Goal: Task Accomplishment & Management: Complete application form

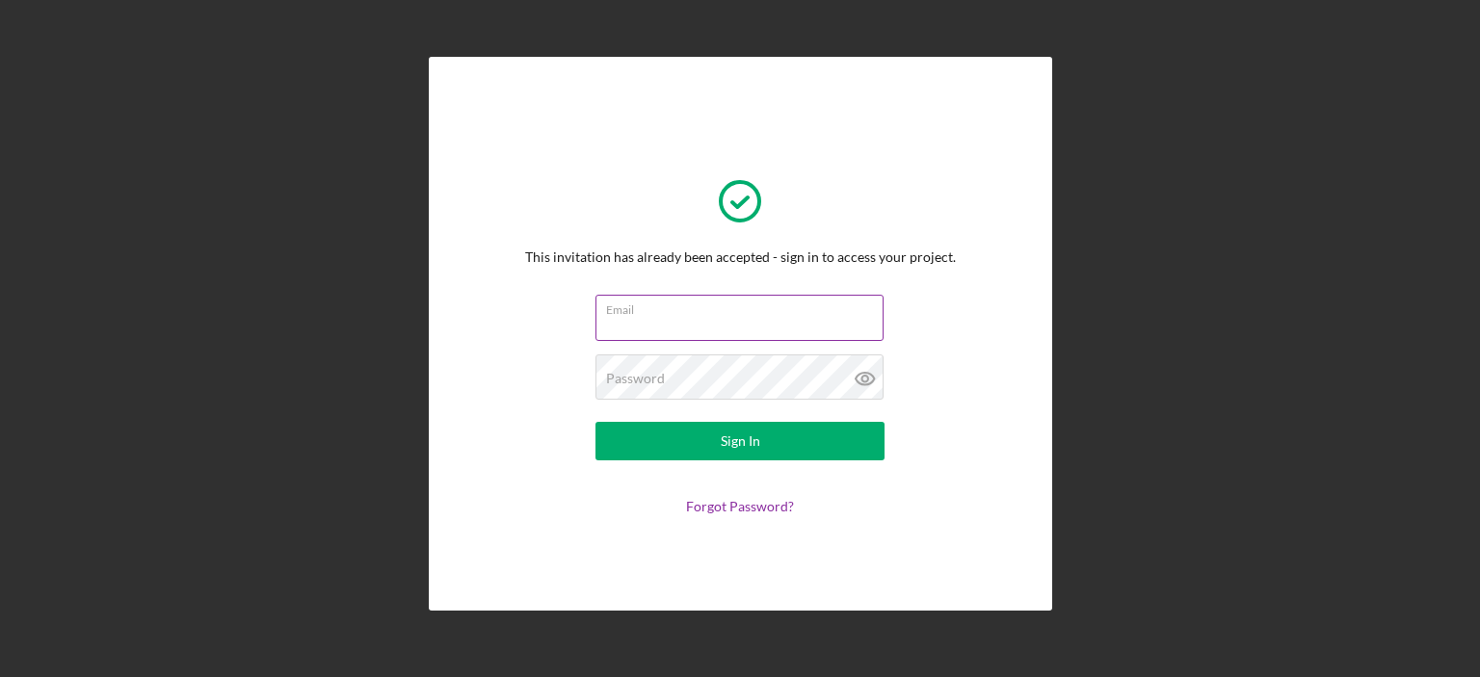
click at [596, 295] on div at bounding box center [596, 295] width 0 height 0
click at [704, 322] on input "Email" at bounding box center [740, 318] width 288 height 46
type input "[PERSON_NAME][EMAIL_ADDRESS][DOMAIN_NAME]"
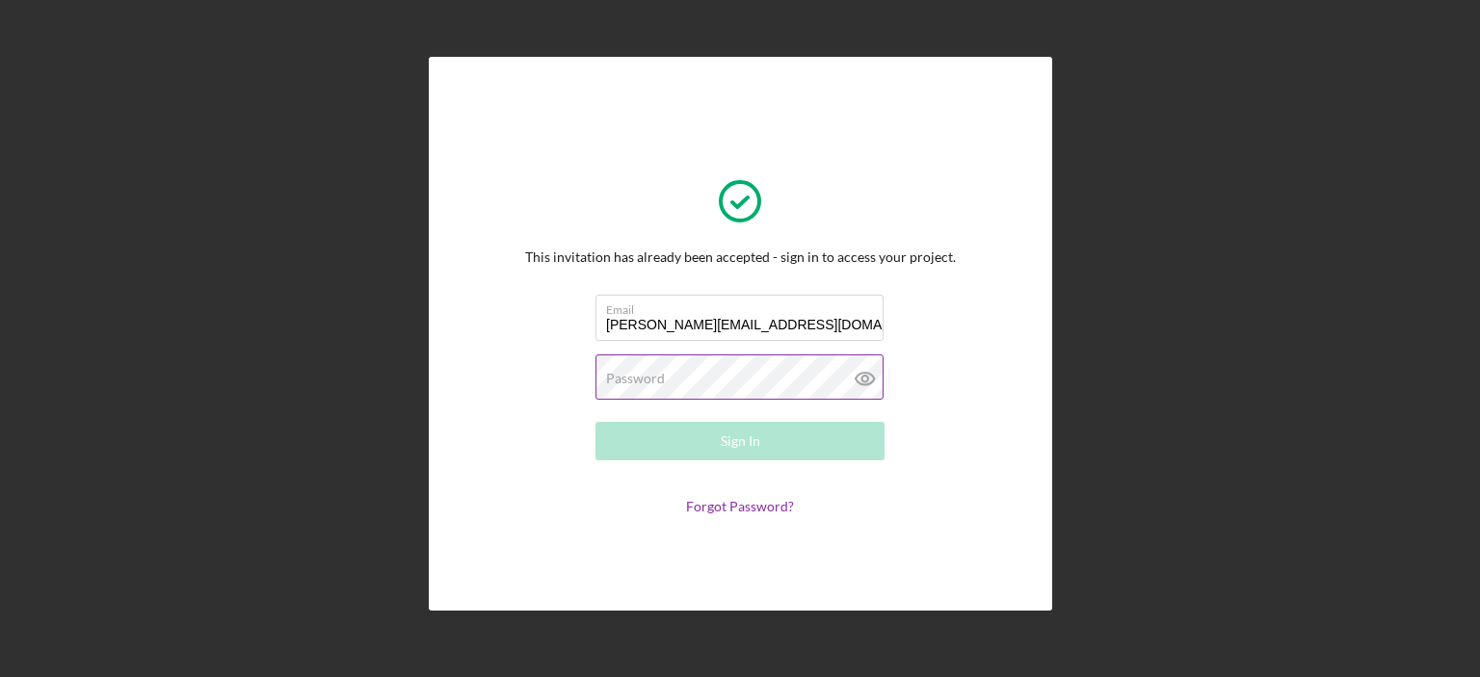
click at [596, 355] on div at bounding box center [596, 355] width 0 height 0
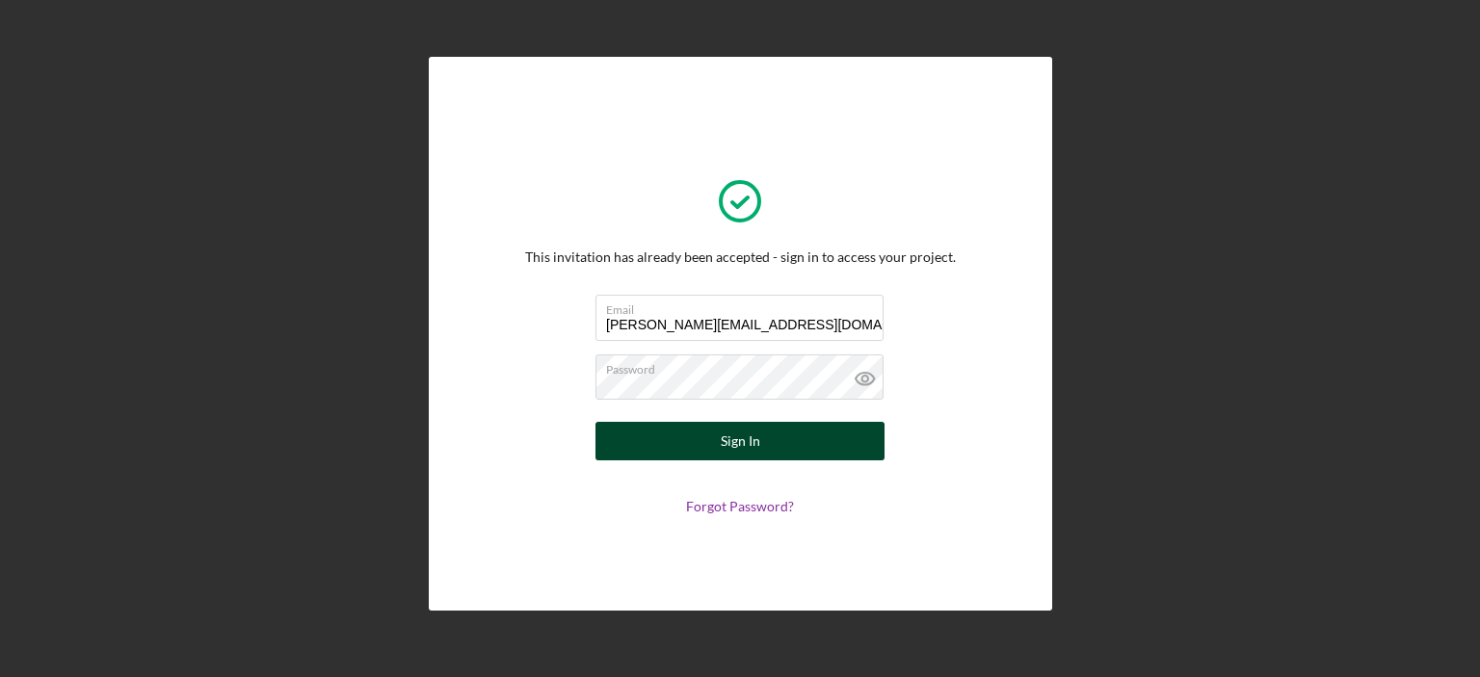
click at [723, 444] on div "Sign In" at bounding box center [741, 441] width 40 height 39
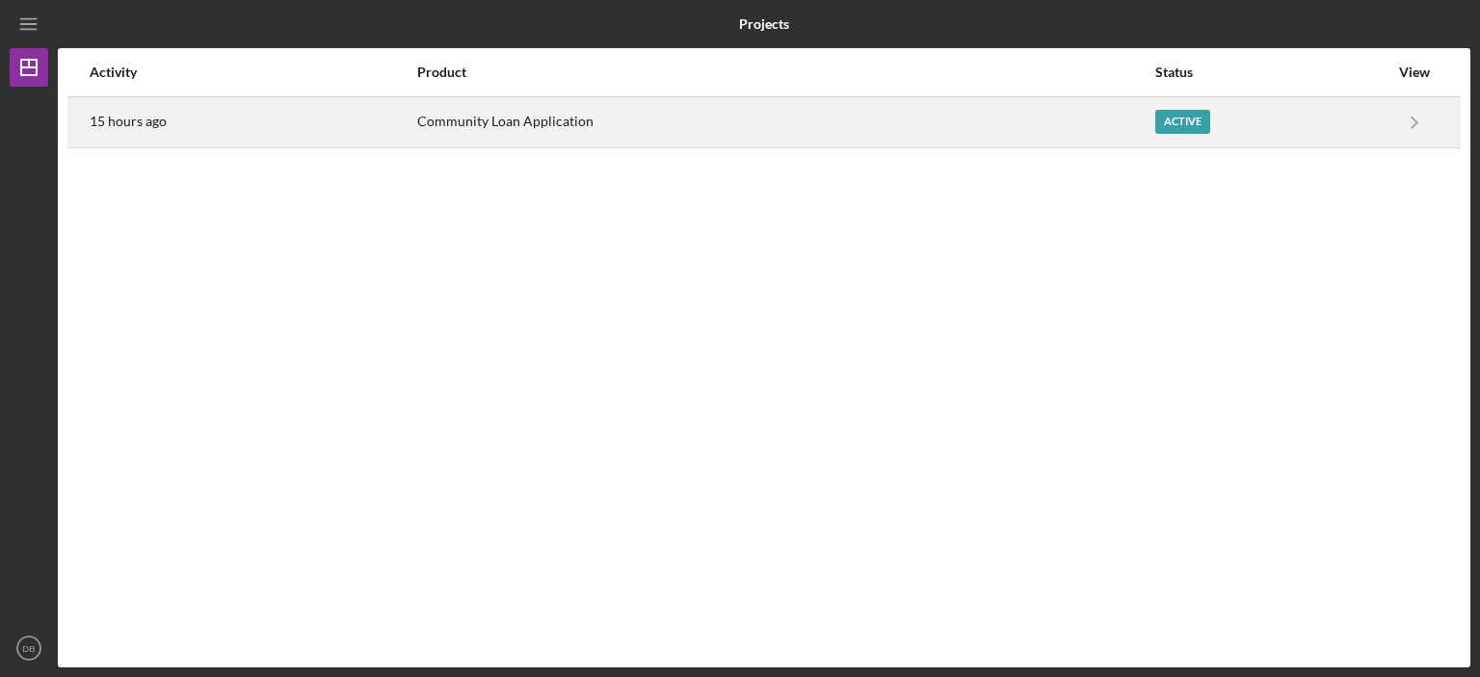
click at [563, 121] on div "Community Loan Application" at bounding box center [785, 122] width 736 height 48
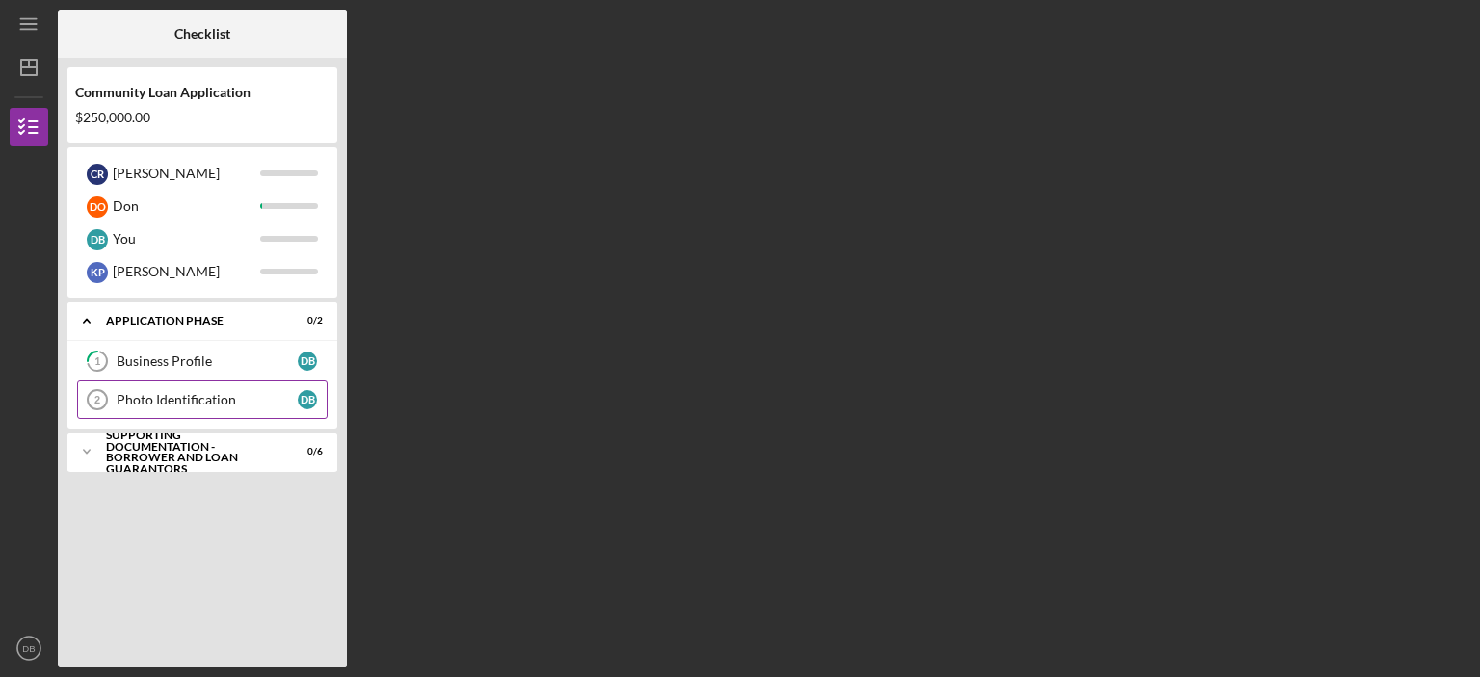
click at [177, 396] on div "Photo Identification" at bounding box center [207, 399] width 181 height 15
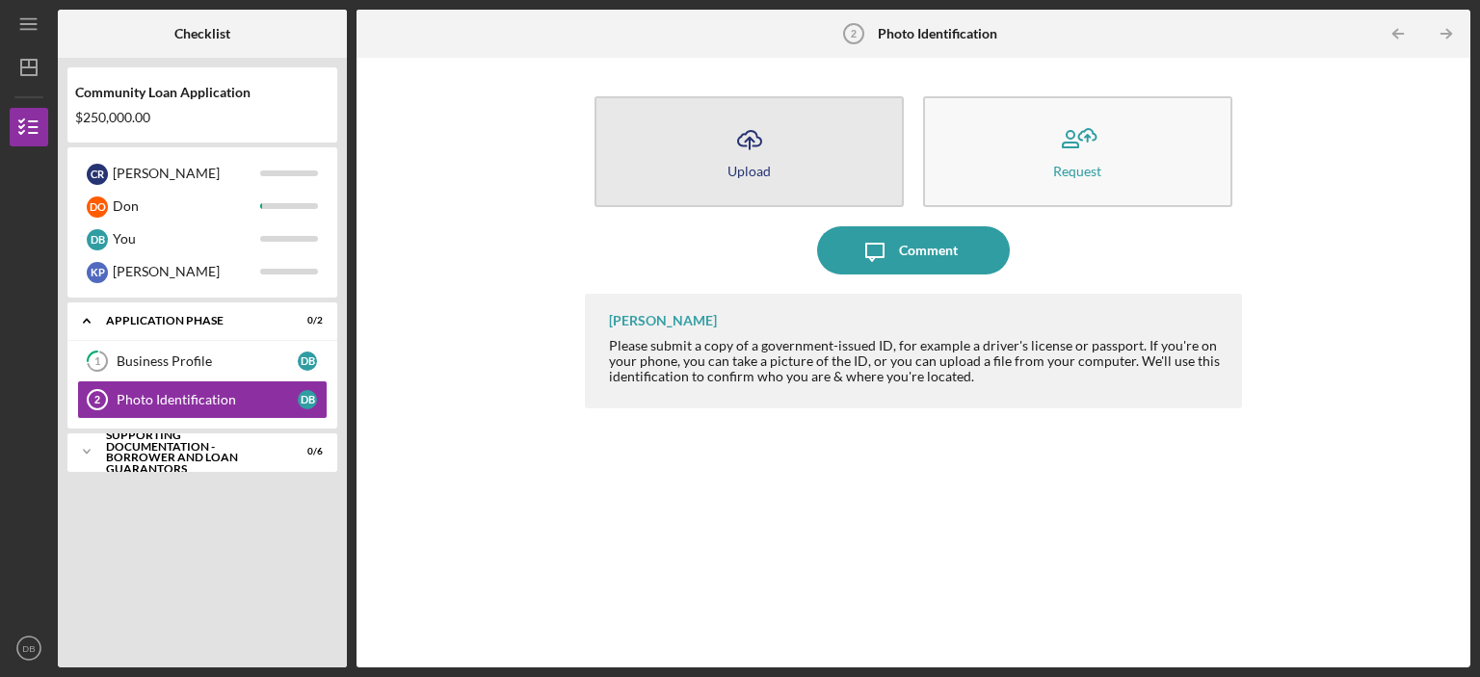
click at [782, 161] on button "Icon/Upload Upload" at bounding box center [749, 151] width 309 height 111
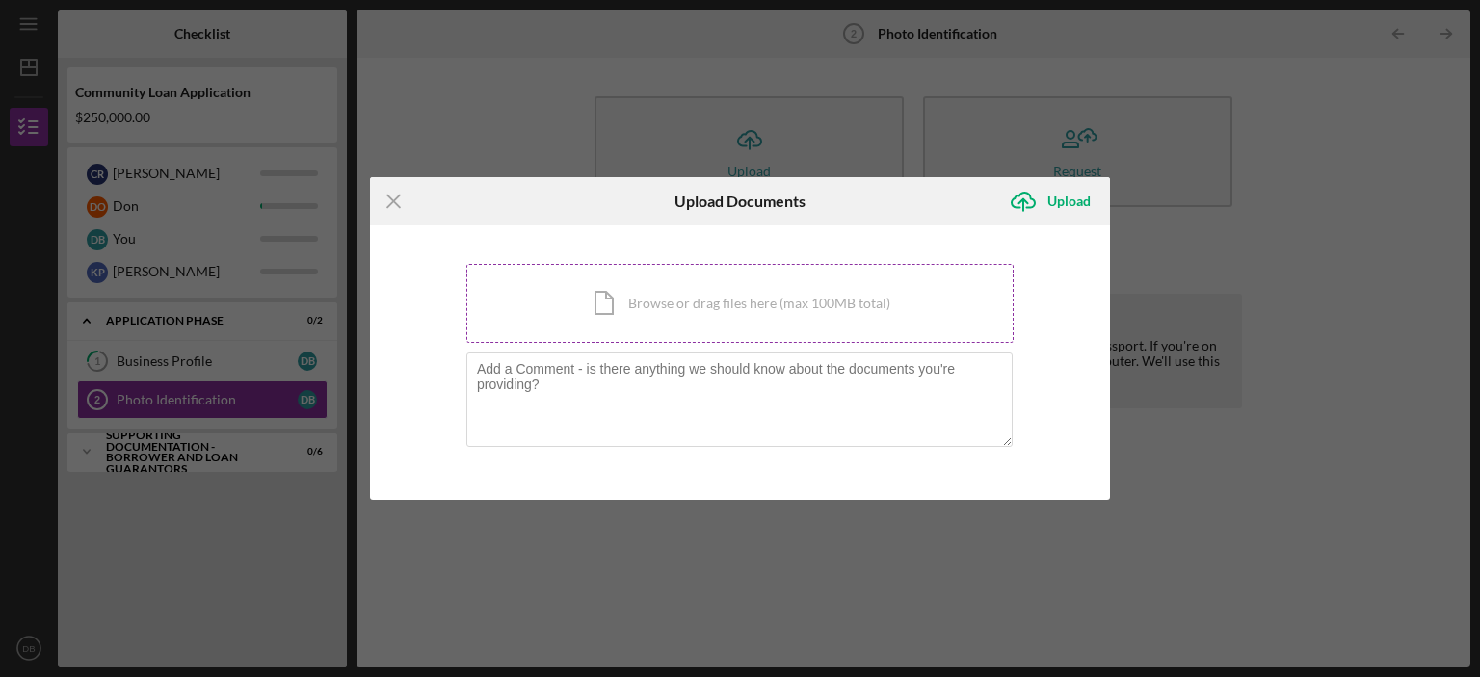
click at [655, 325] on div "Icon/Document Browse or drag files here (max 100MB total) Tap to choose files o…" at bounding box center [739, 303] width 547 height 79
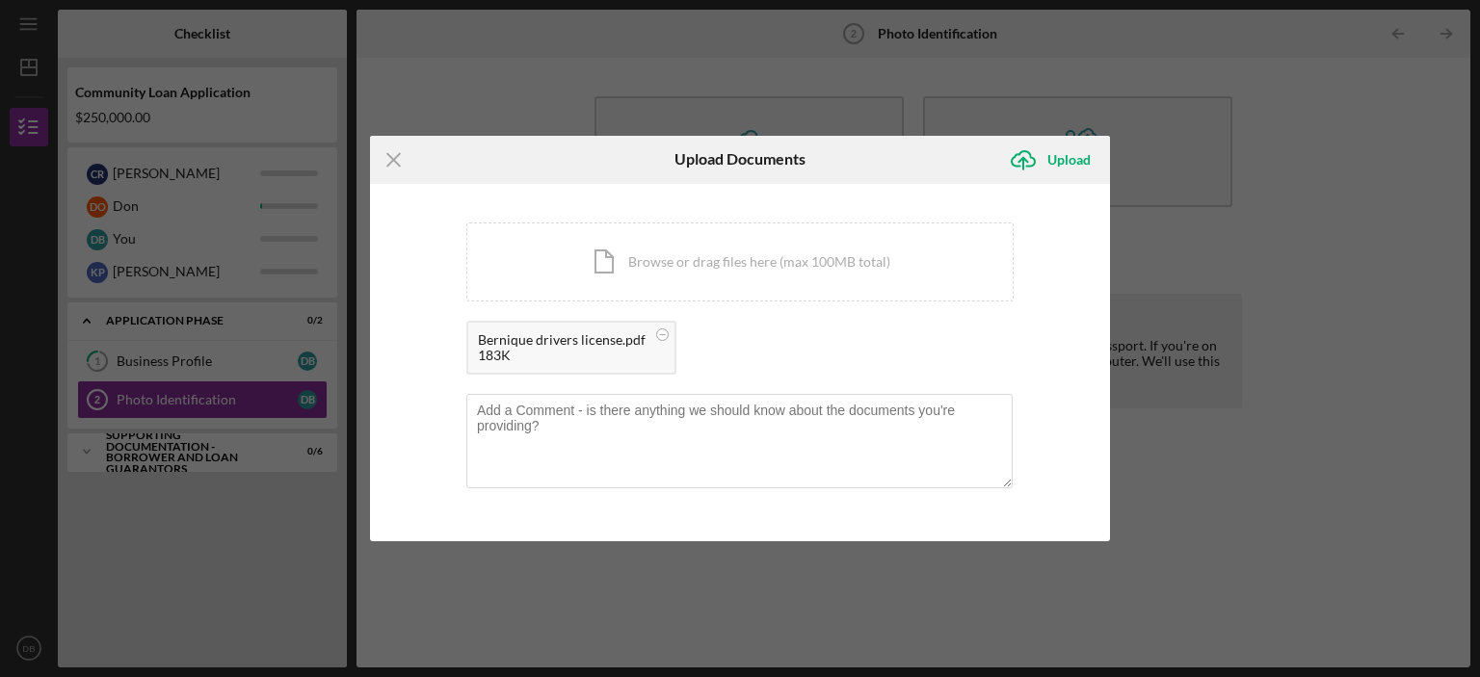
click at [596, 346] on div "Bernique drivers license.pdf" at bounding box center [562, 339] width 168 height 15
click at [1085, 155] on div "Upload" at bounding box center [1068, 160] width 43 height 39
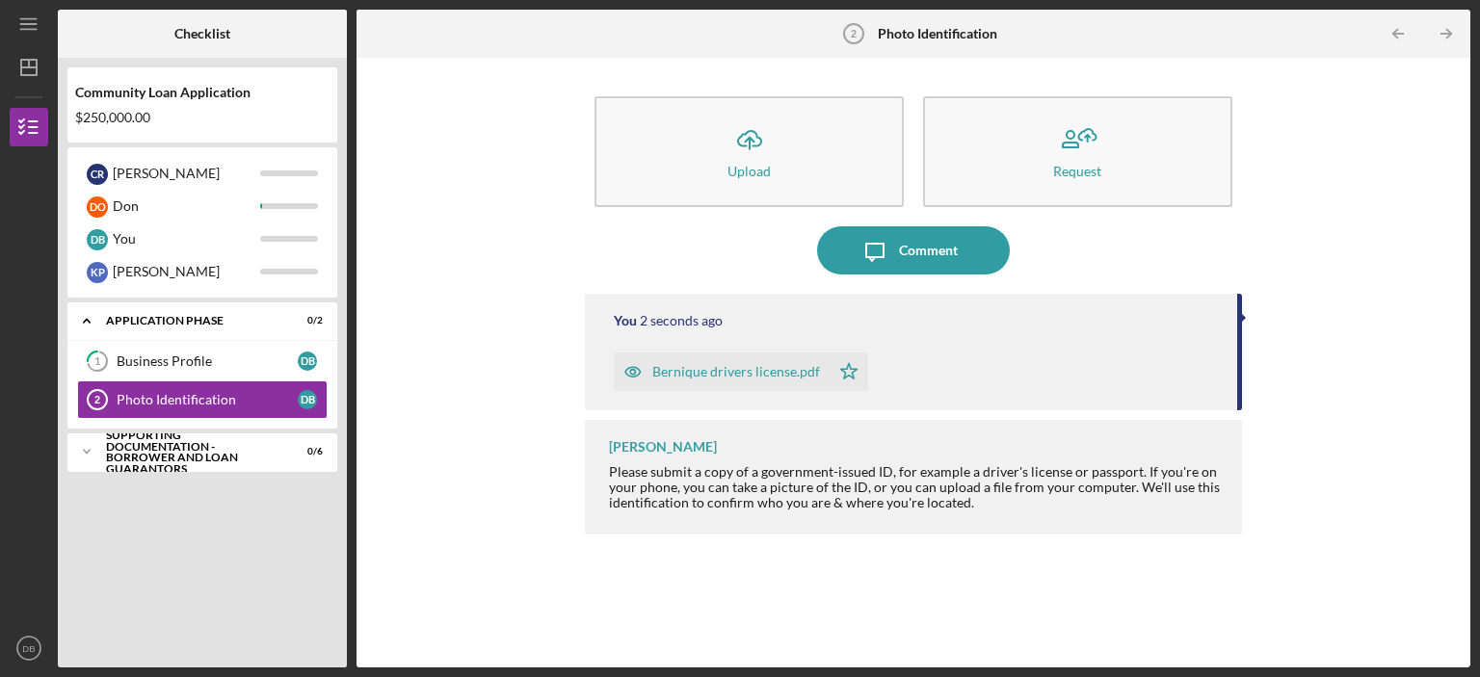
click at [749, 370] on div "Bernique drivers license.pdf" at bounding box center [736, 371] width 168 height 15
click at [749, 369] on div "Bernique drivers license.pdf" at bounding box center [736, 371] width 168 height 15
click at [498, 252] on div "Icon/Upload Upload Request Icon/Message Comment You 6 seconds ago Bernique driv…" at bounding box center [913, 362] width 1095 height 591
click at [1438, 38] on div "Forbidden" at bounding box center [1304, 50] width 272 height 31
click at [172, 363] on div "Business Profile" at bounding box center [207, 361] width 181 height 15
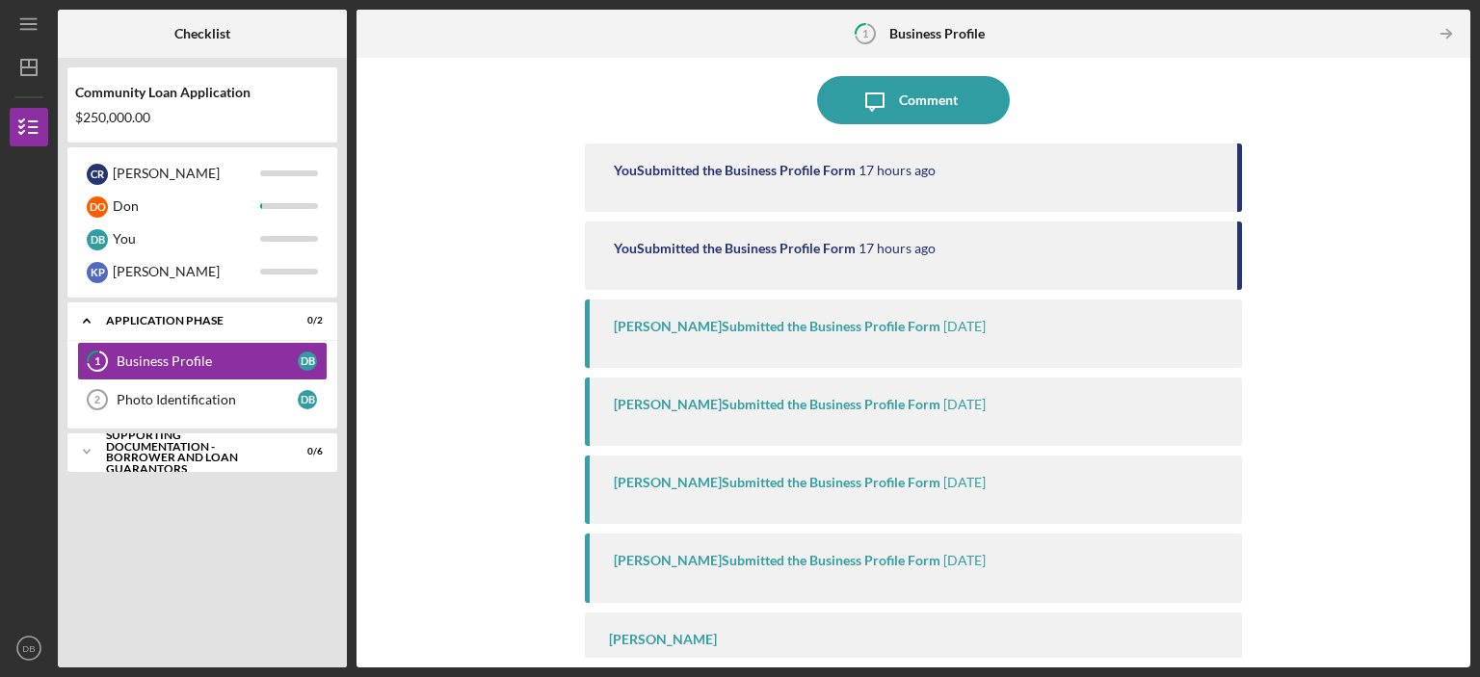
scroll to position [104, 0]
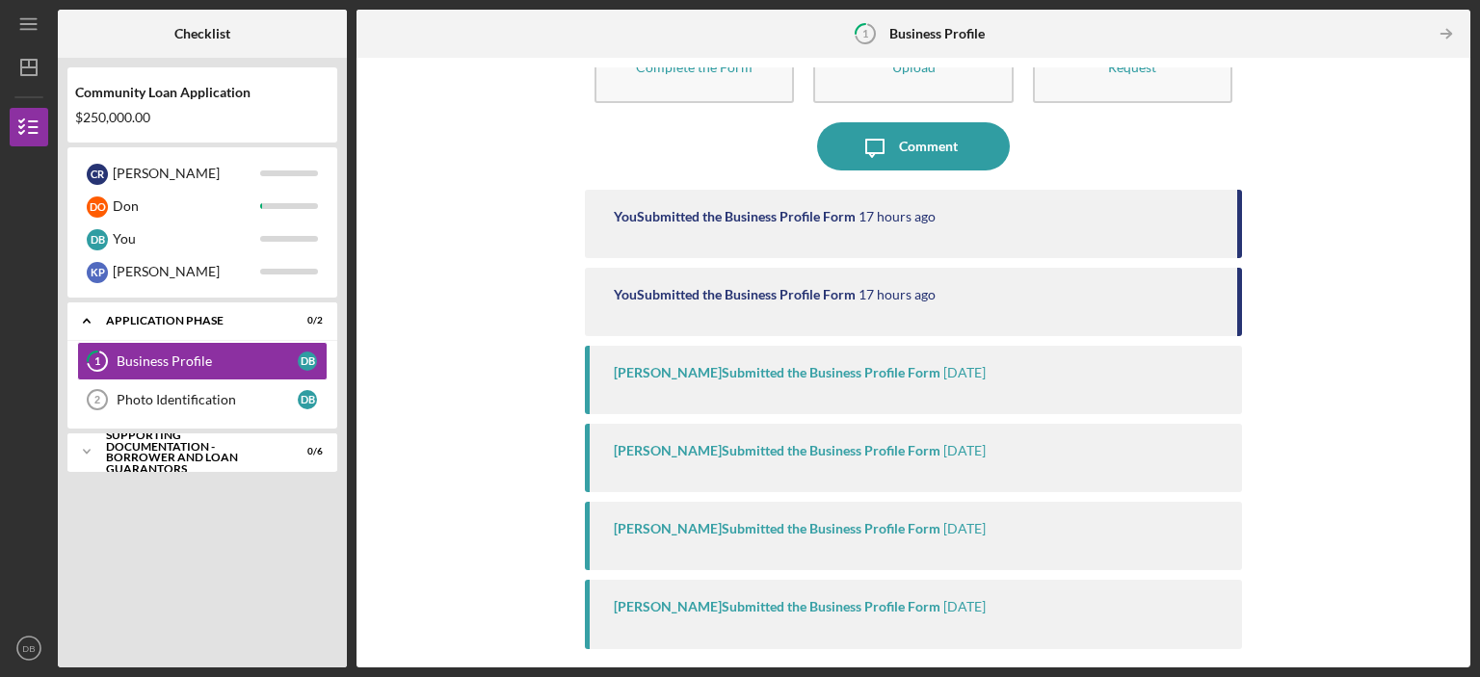
click at [755, 313] on div "You Submitted the Business Profile Form 17 hours ago" at bounding box center [913, 302] width 657 height 68
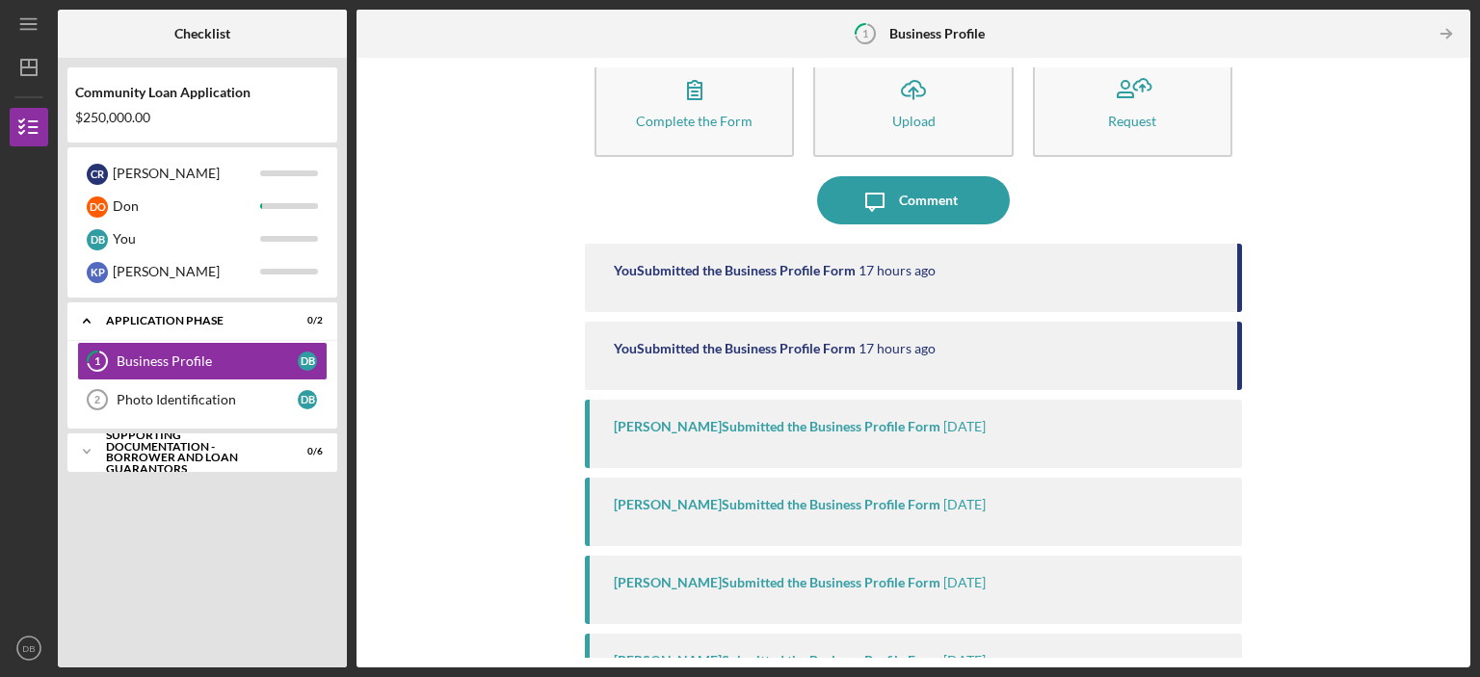
scroll to position [0, 0]
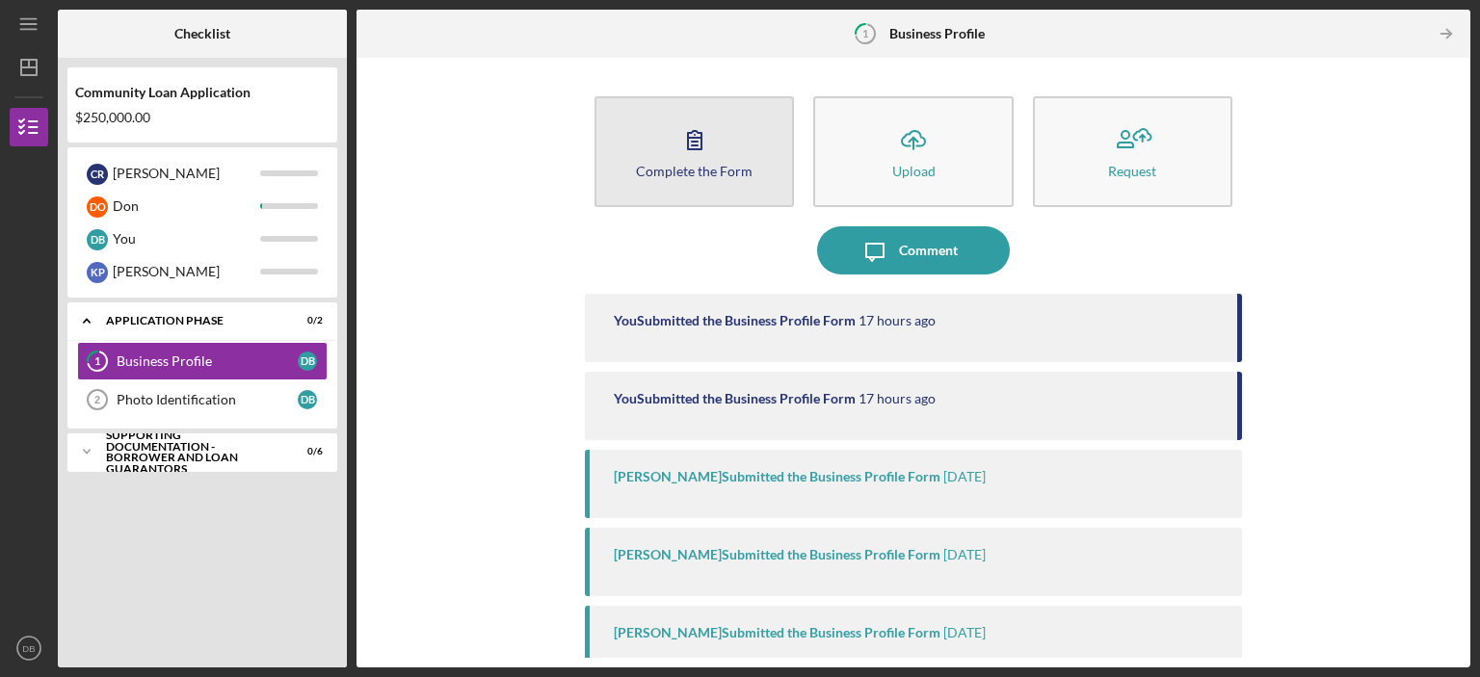
click at [678, 161] on icon "button" at bounding box center [695, 140] width 48 height 48
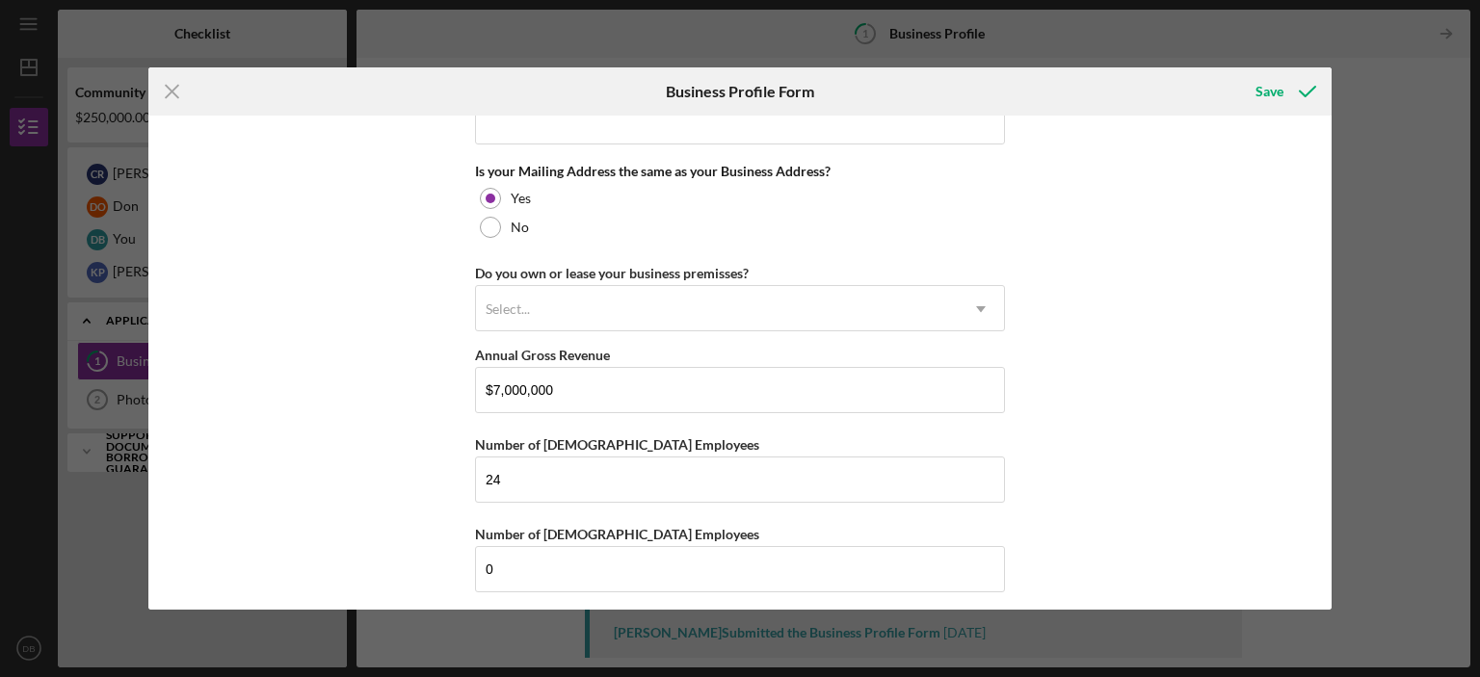
scroll to position [1470, 0]
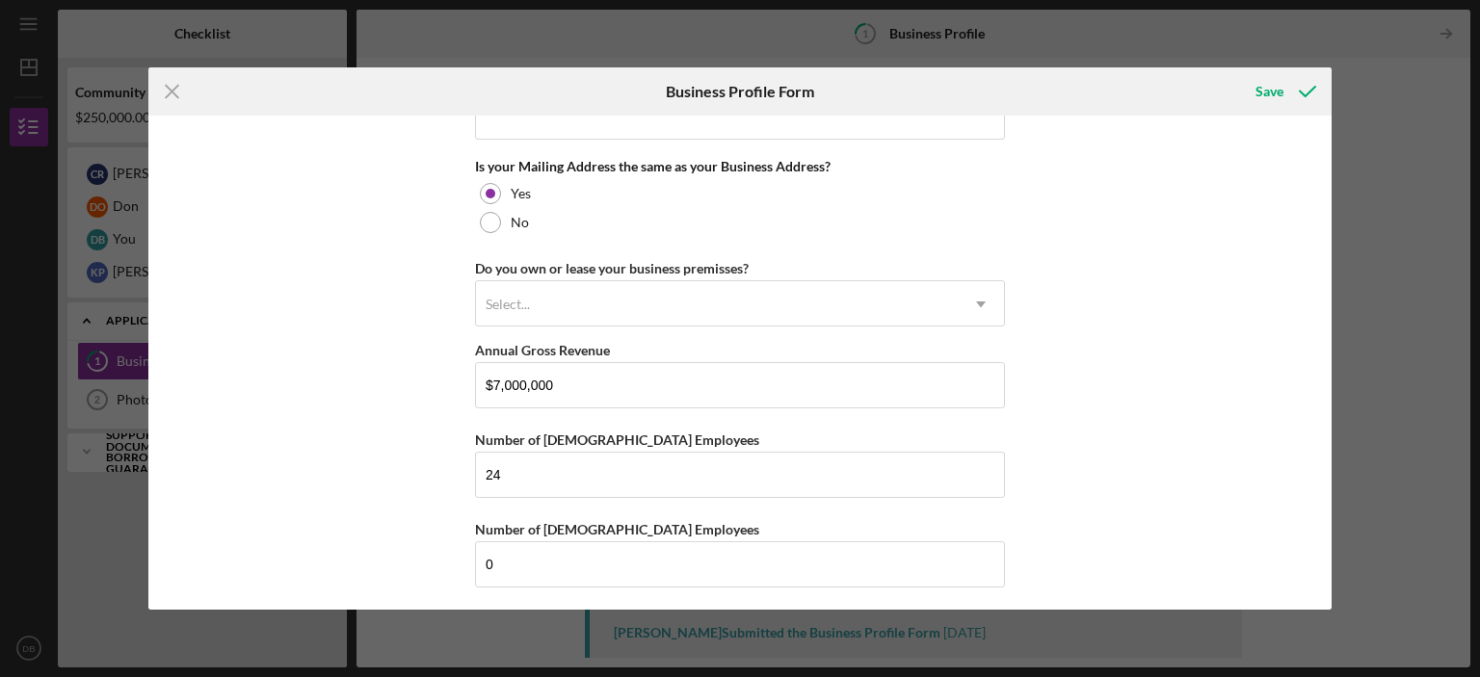
click at [1398, 95] on div "Icon/Menu Close Business Profile Form Save Business Name The Opportunity Center…" at bounding box center [740, 338] width 1480 height 677
click at [1299, 91] on icon "submit" at bounding box center [1308, 91] width 48 height 48
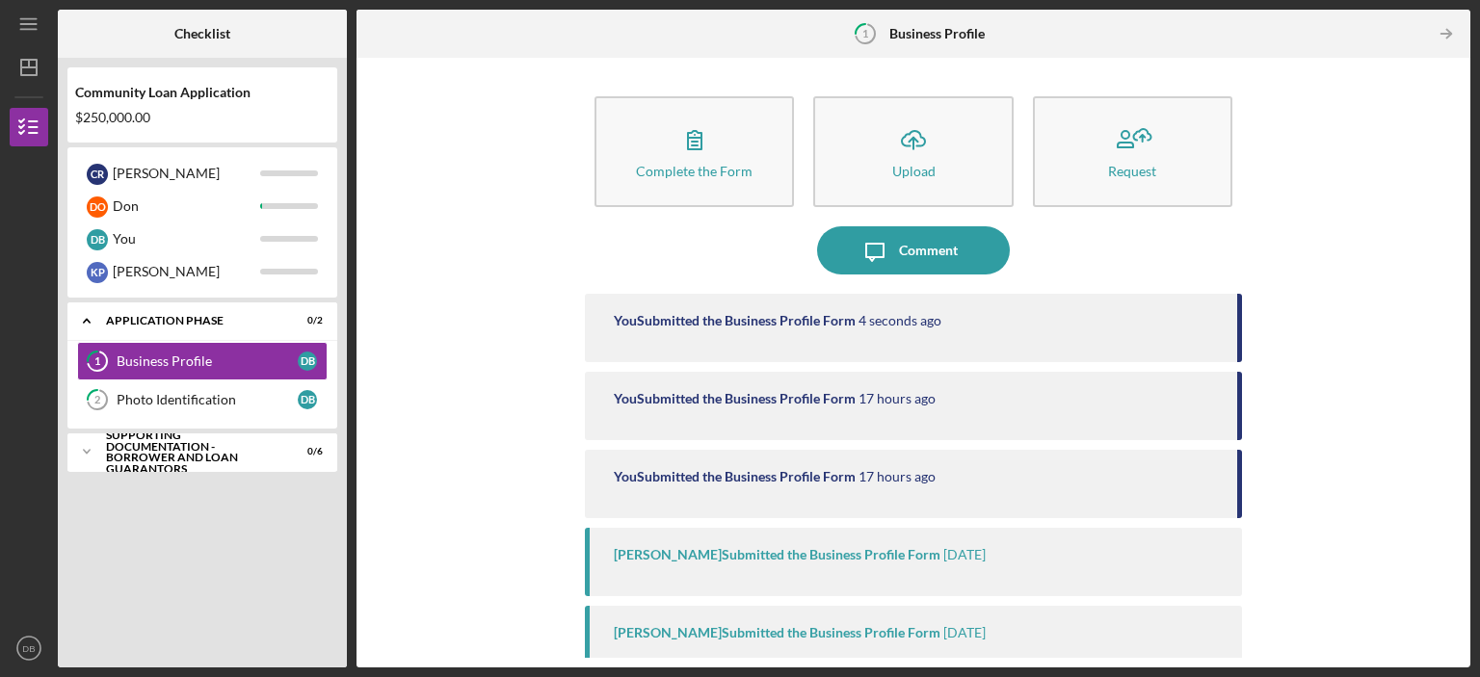
click at [731, 562] on div "[PERSON_NAME] Submitted the Business Profile Form" at bounding box center [777, 554] width 327 height 15
click at [732, 556] on div "[PERSON_NAME] Submitted the Business Profile Form" at bounding box center [777, 554] width 327 height 15
click at [732, 555] on div "[PERSON_NAME] Submitted the Business Profile Form" at bounding box center [777, 554] width 327 height 15
click at [652, 558] on div "[PERSON_NAME] Submitted the Business Profile Form" at bounding box center [777, 554] width 327 height 15
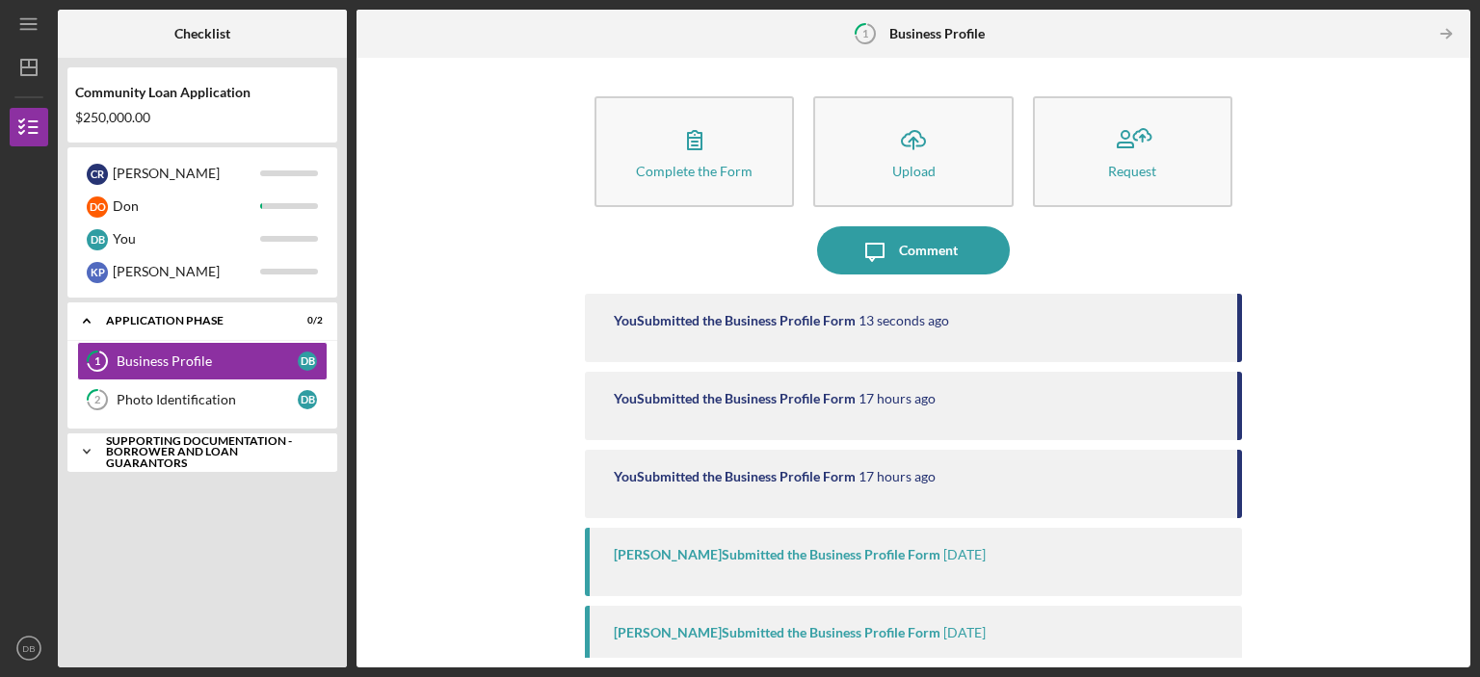
click at [83, 449] on icon "Icon/Expander" at bounding box center [86, 452] width 39 height 39
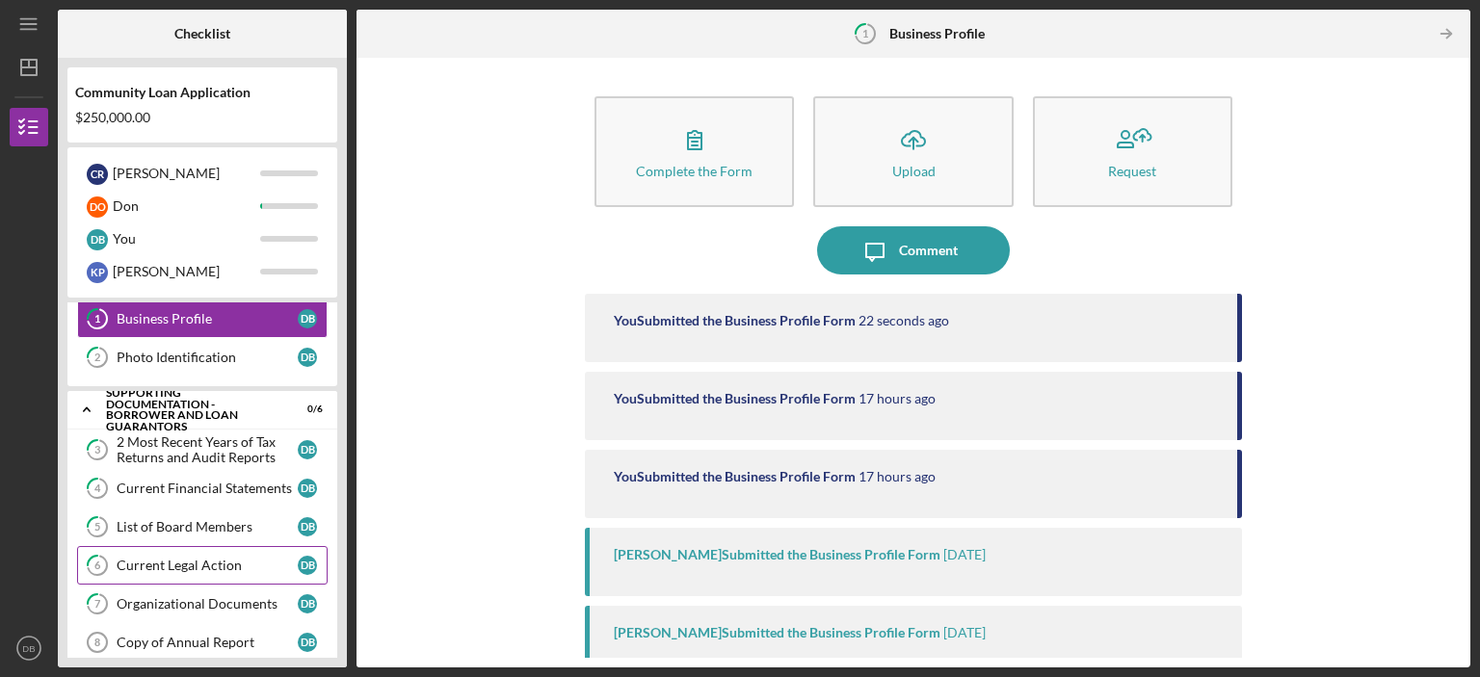
scroll to position [62, 0]
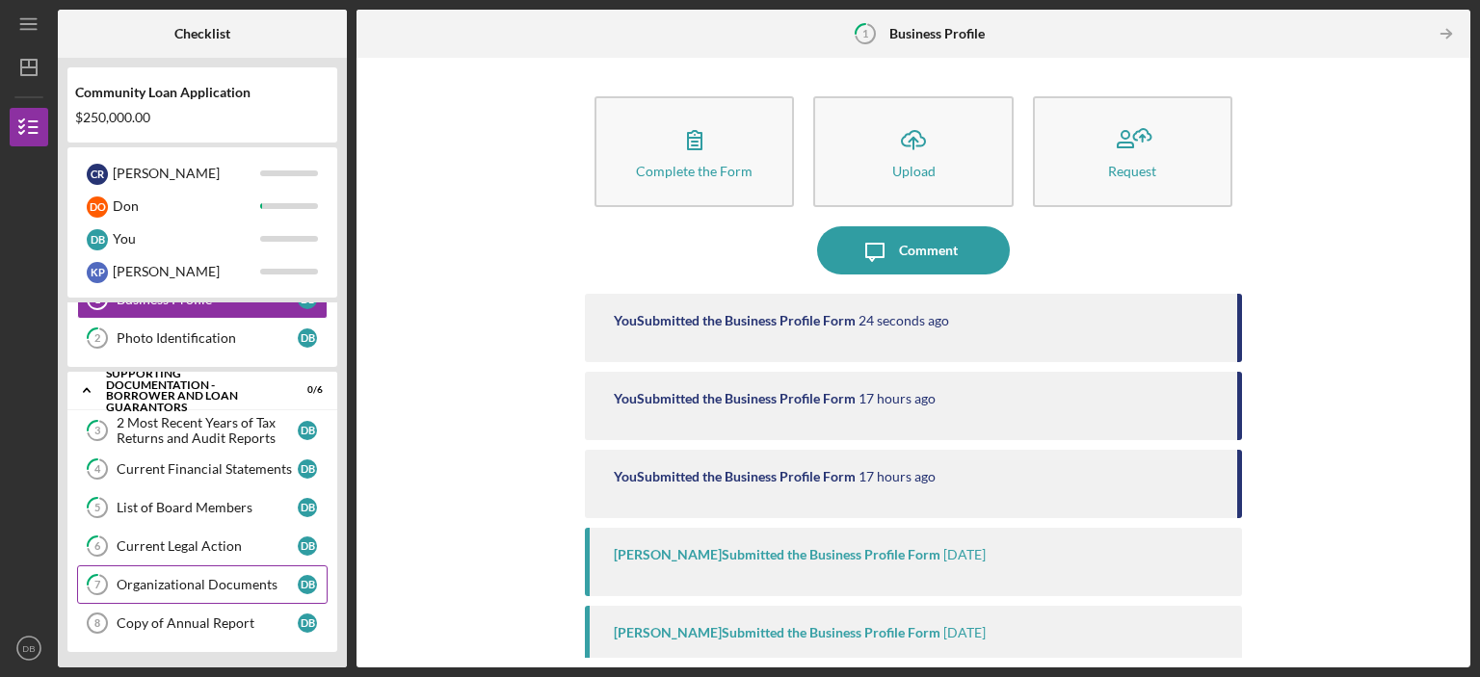
click at [216, 585] on div "Organizational Documents" at bounding box center [207, 584] width 181 height 15
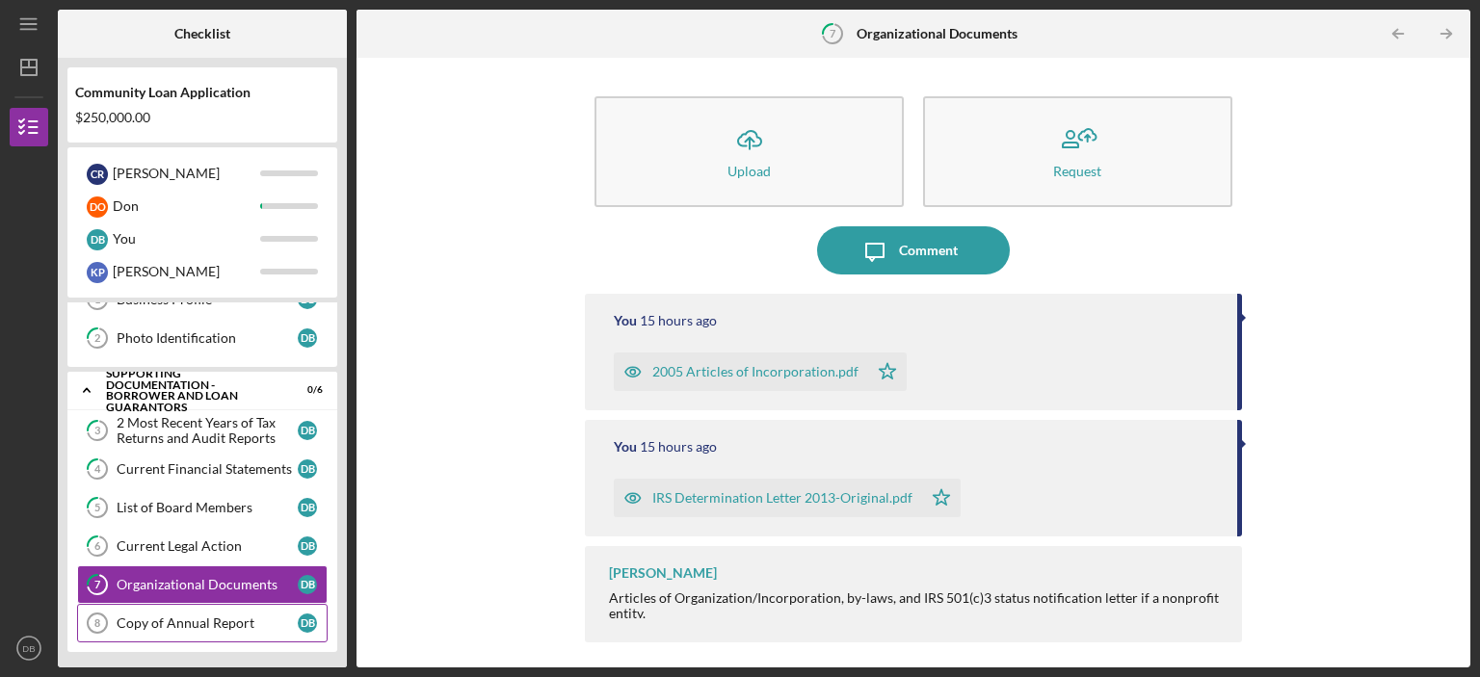
click at [202, 621] on div "Copy of Annual Report" at bounding box center [207, 623] width 181 height 15
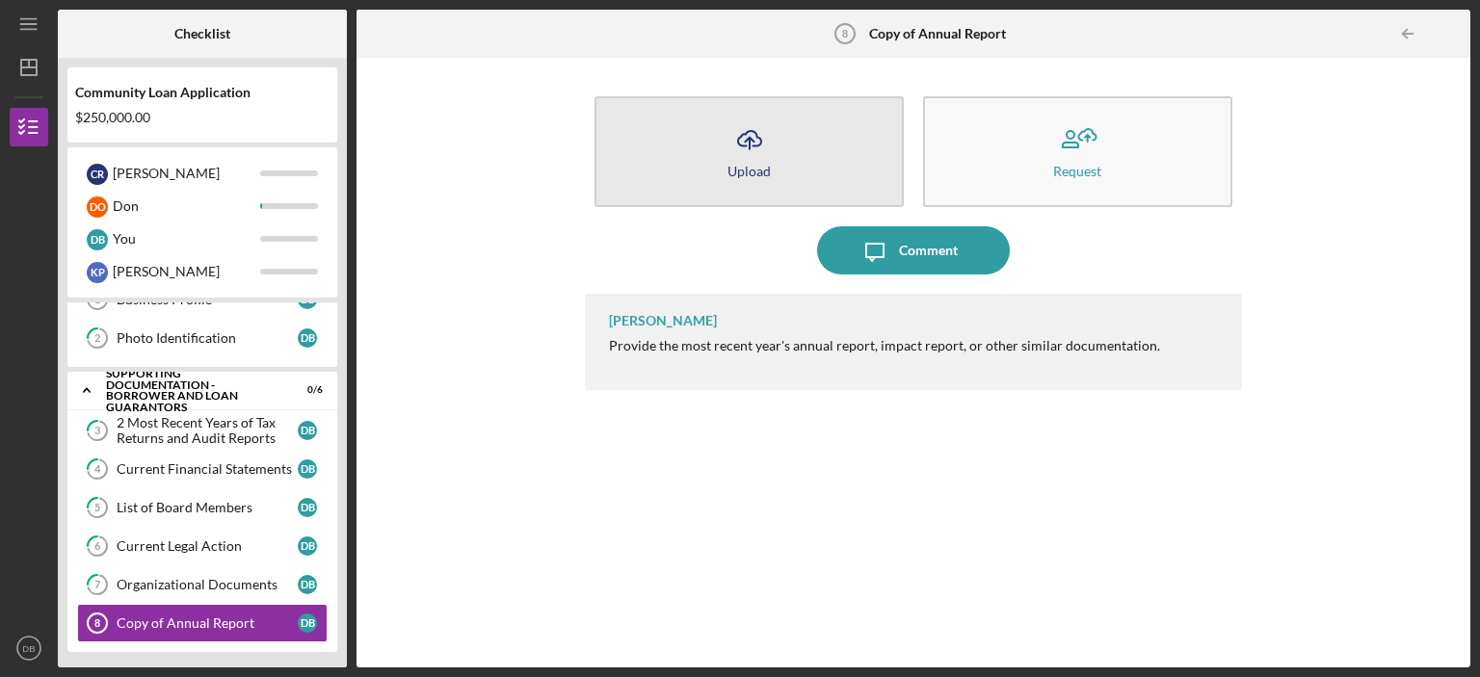
click at [763, 161] on button "Icon/Upload Upload" at bounding box center [749, 151] width 309 height 111
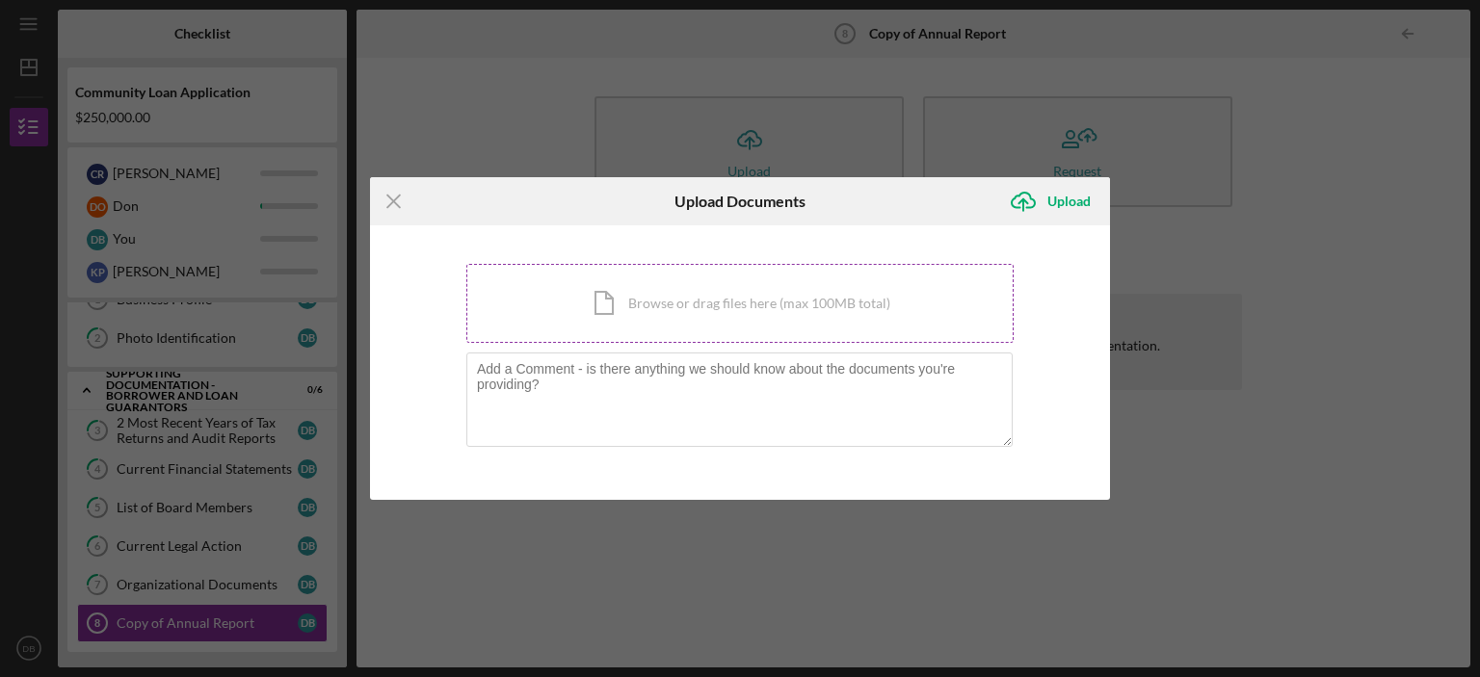
click at [703, 301] on div "Icon/Document Browse or drag files here (max 100MB total) Tap to choose files o…" at bounding box center [739, 303] width 547 height 79
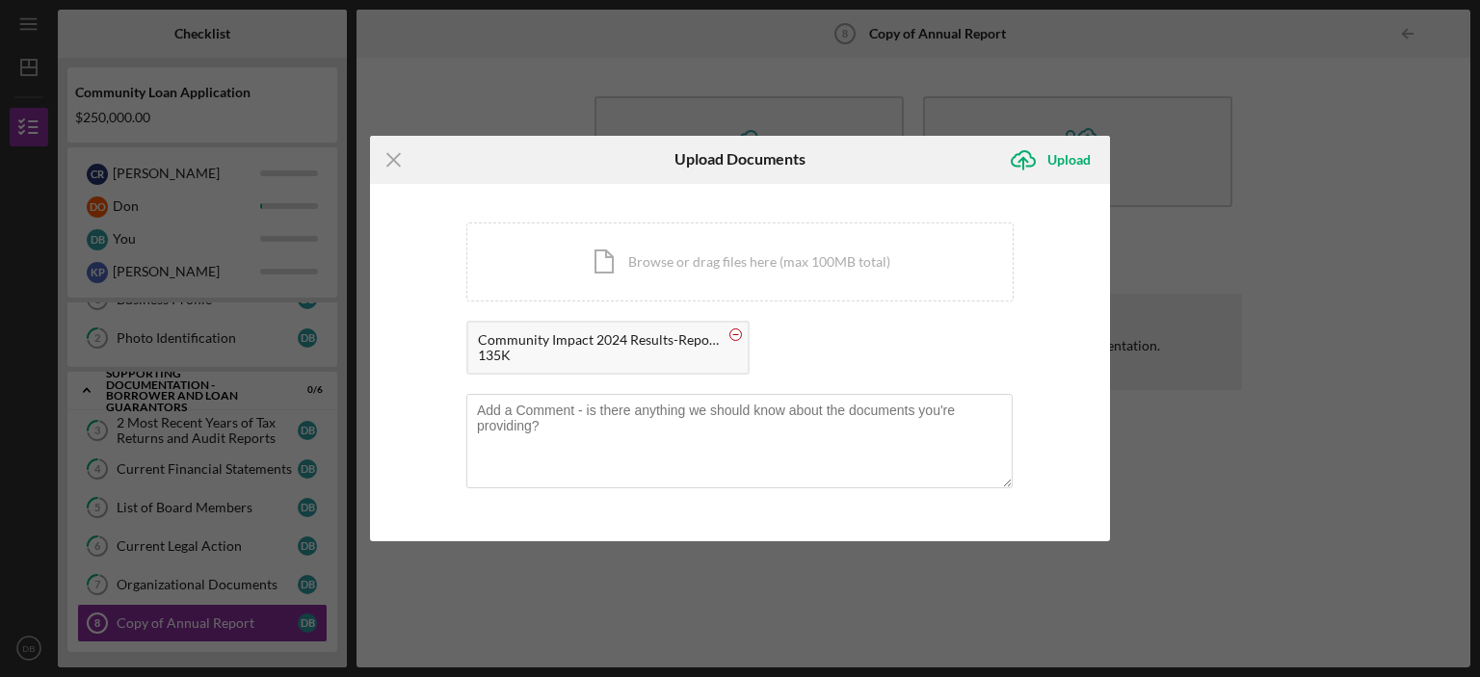
click at [732, 334] on circle at bounding box center [736, 335] width 12 height 12
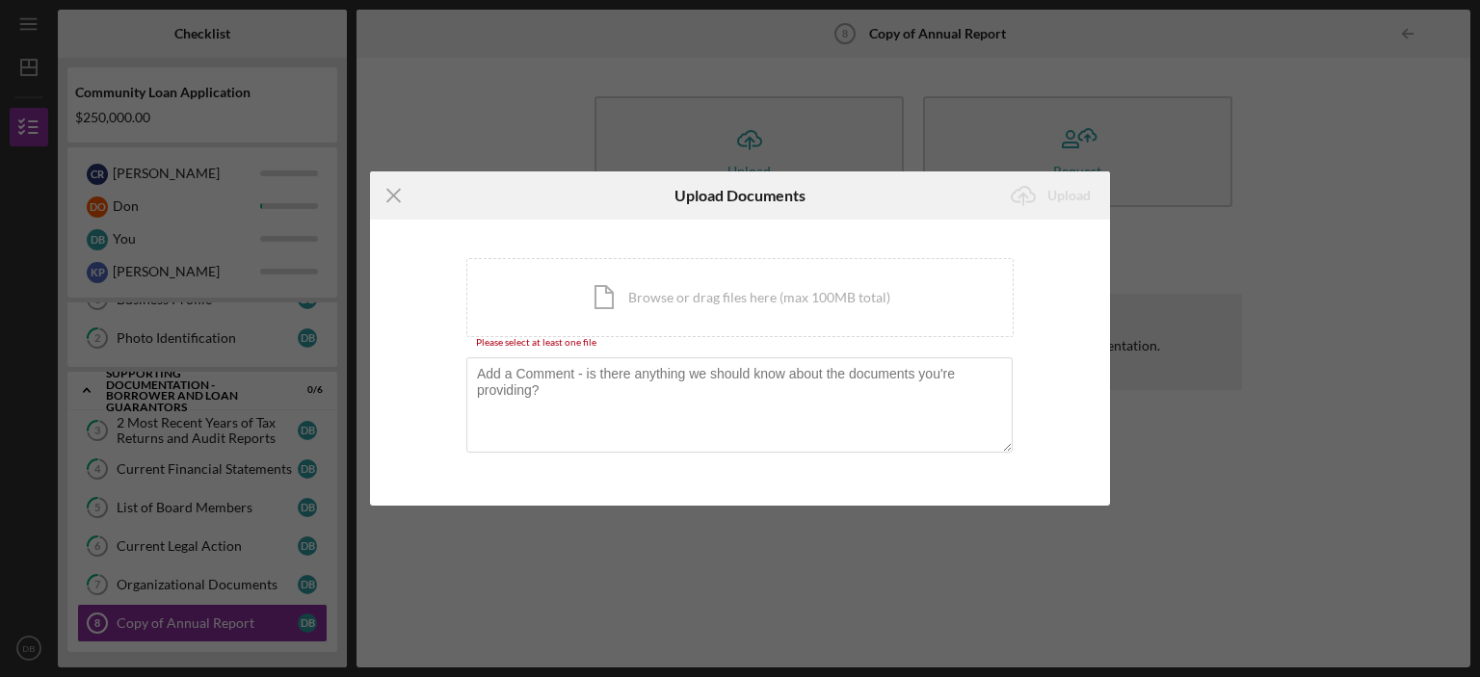
click at [1348, 172] on div "Icon/Menu Close Upload Documents Icon/Upload Upload You're uploading documents …" at bounding box center [740, 338] width 1480 height 677
click at [390, 199] on line at bounding box center [393, 196] width 13 height 13
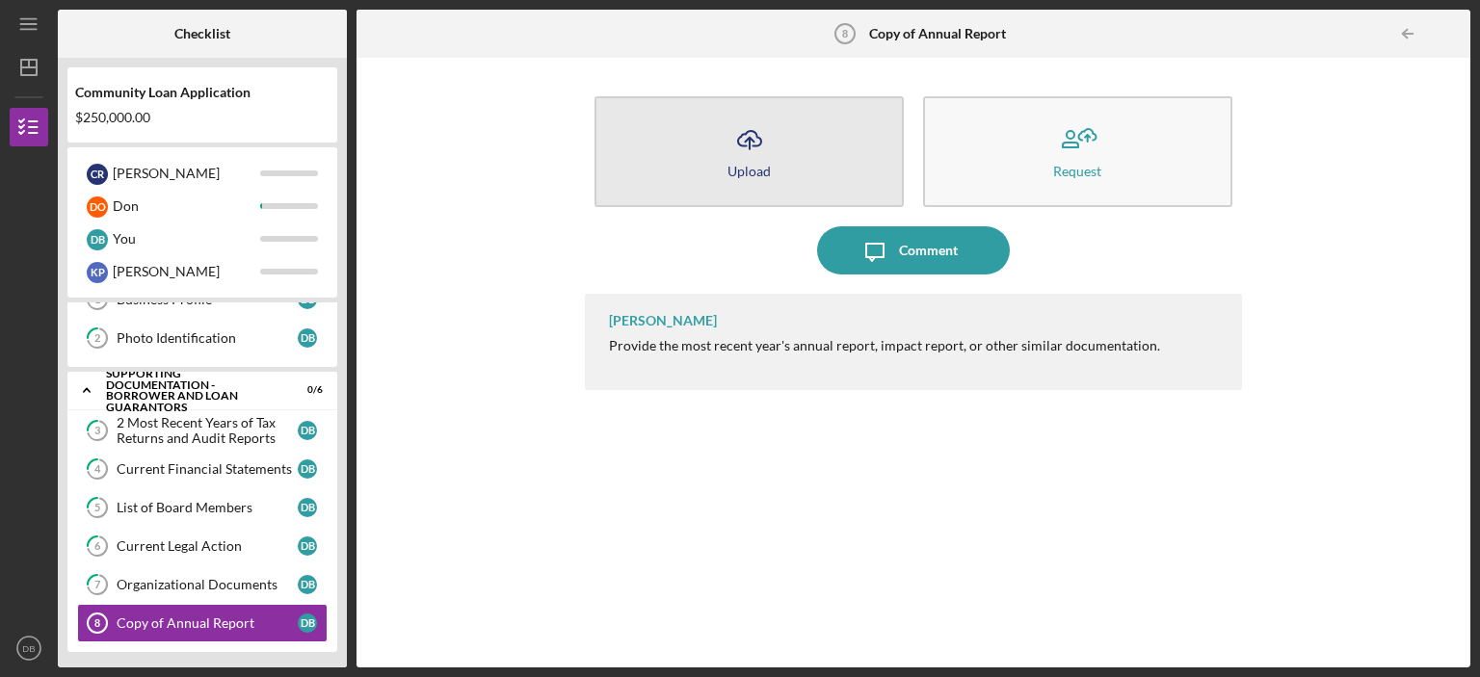
click at [760, 164] on div "Upload" at bounding box center [749, 171] width 43 height 14
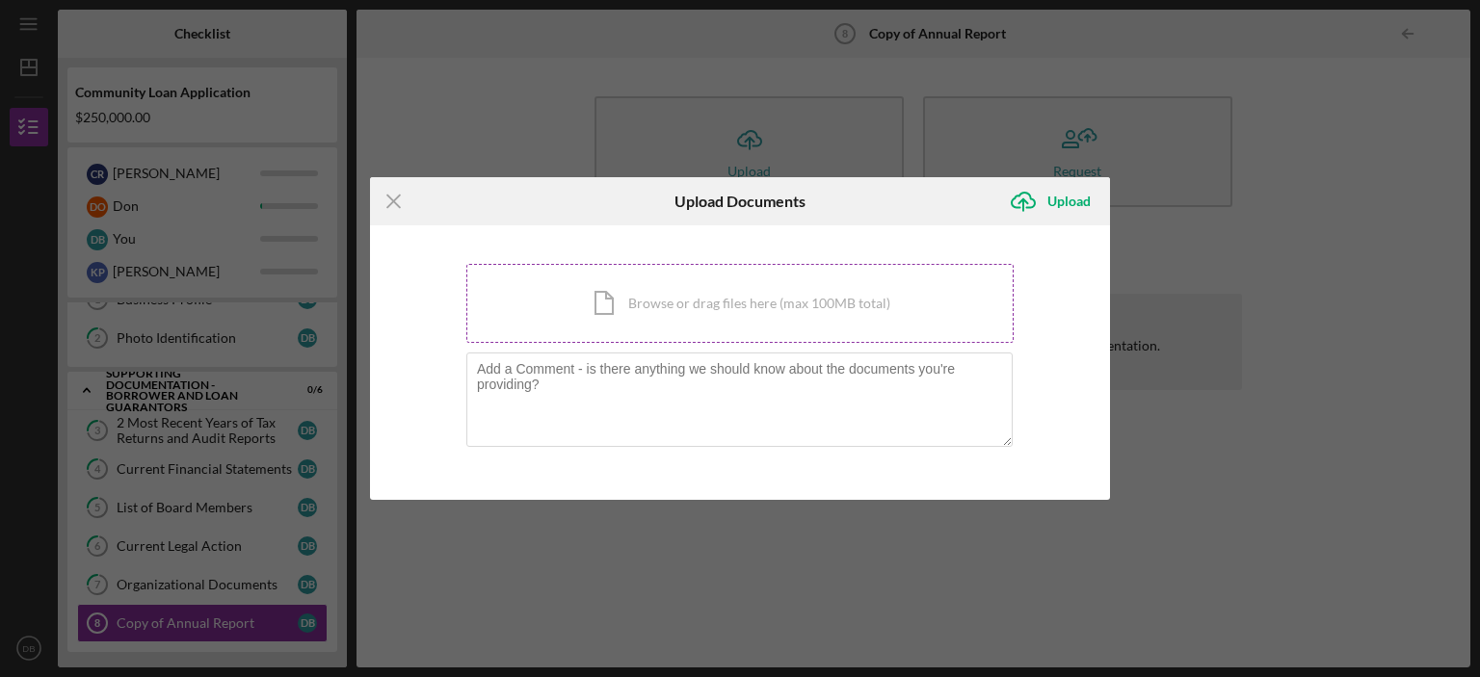
click at [656, 319] on div "Icon/Document Browse or drag files here (max 100MB total) Tap to choose files o…" at bounding box center [739, 303] width 547 height 79
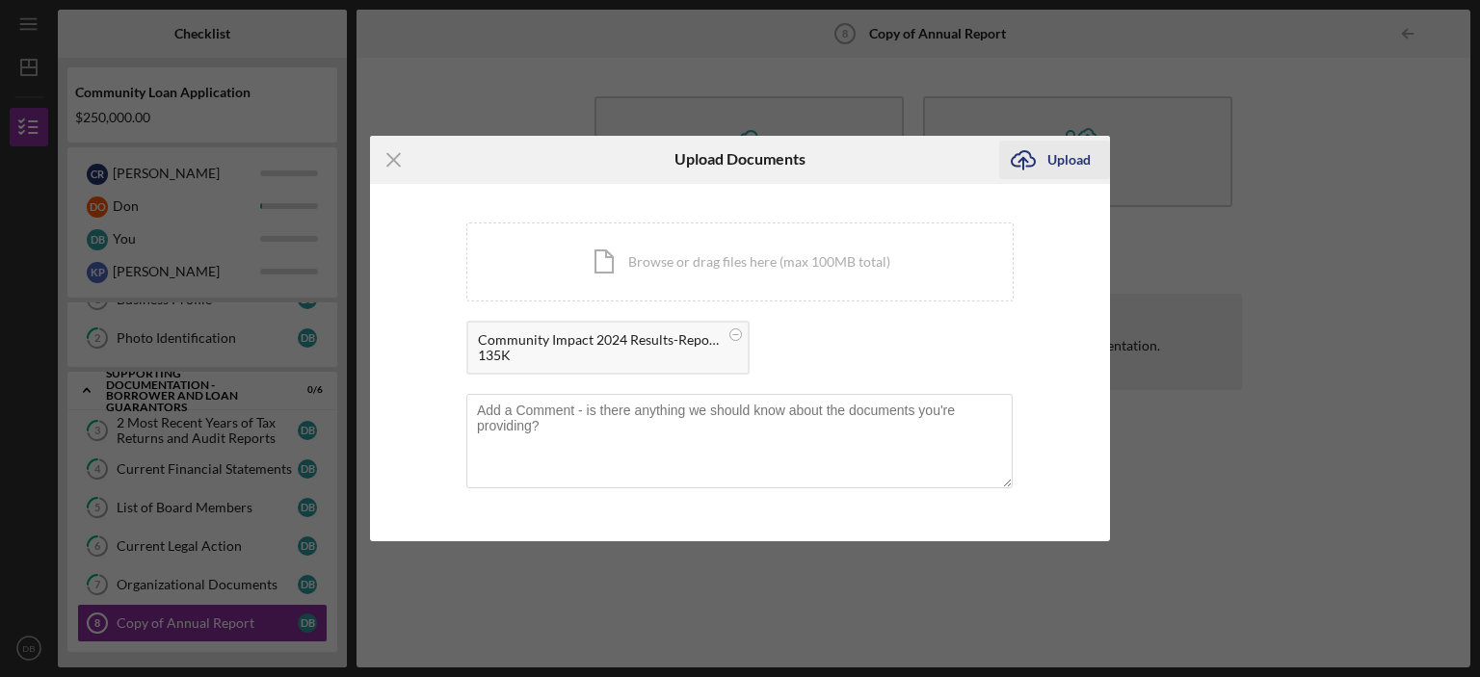
click at [1078, 153] on div "Upload" at bounding box center [1068, 160] width 43 height 39
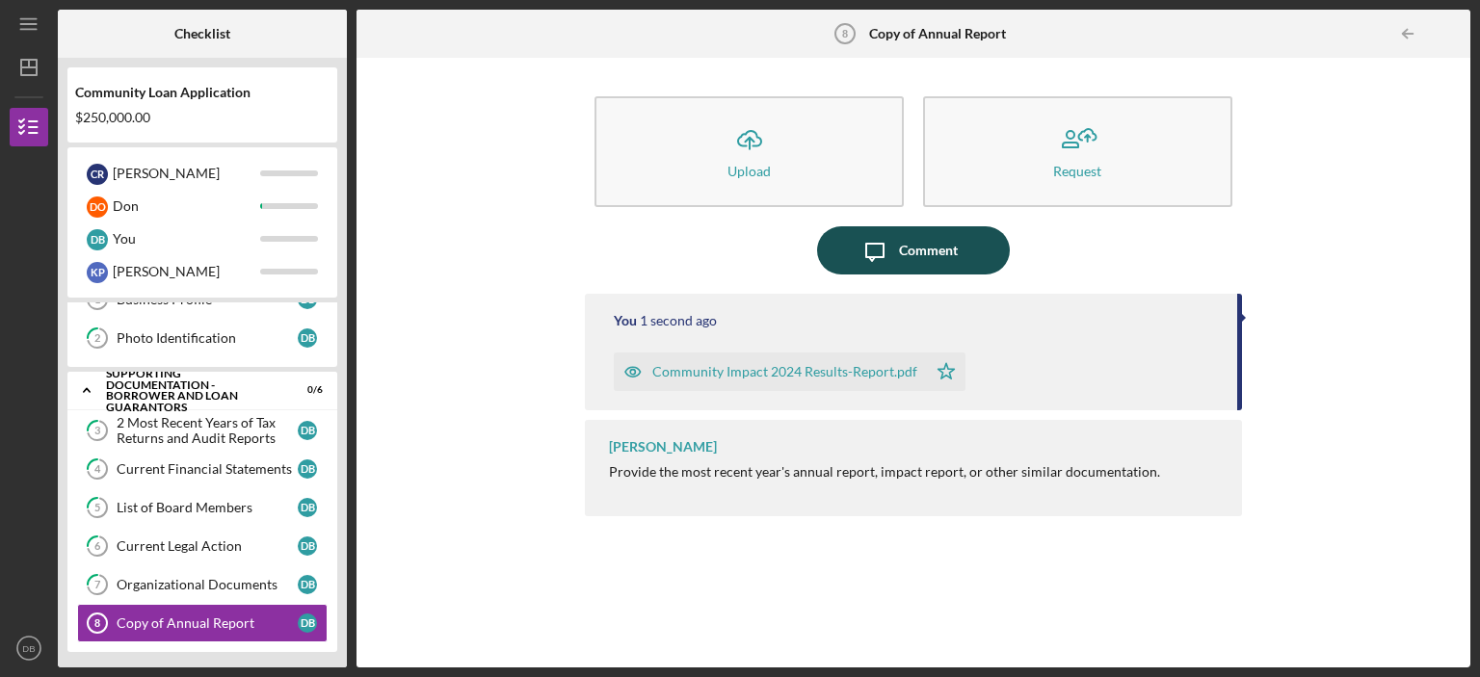
click at [927, 244] on div "Comment" at bounding box center [928, 250] width 59 height 48
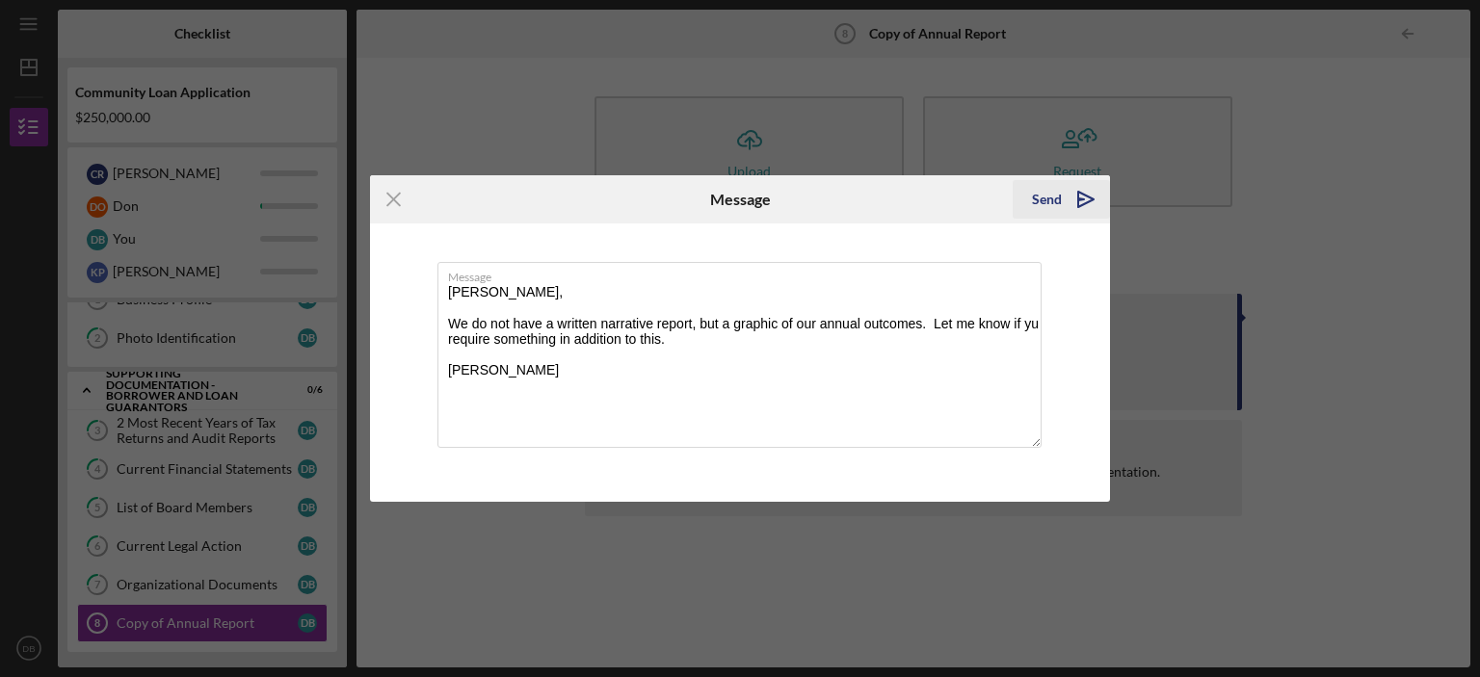
type textarea "[PERSON_NAME], We do not have a written narrative report, but a graphic of our …"
click at [1059, 199] on div "Send" at bounding box center [1047, 199] width 30 height 39
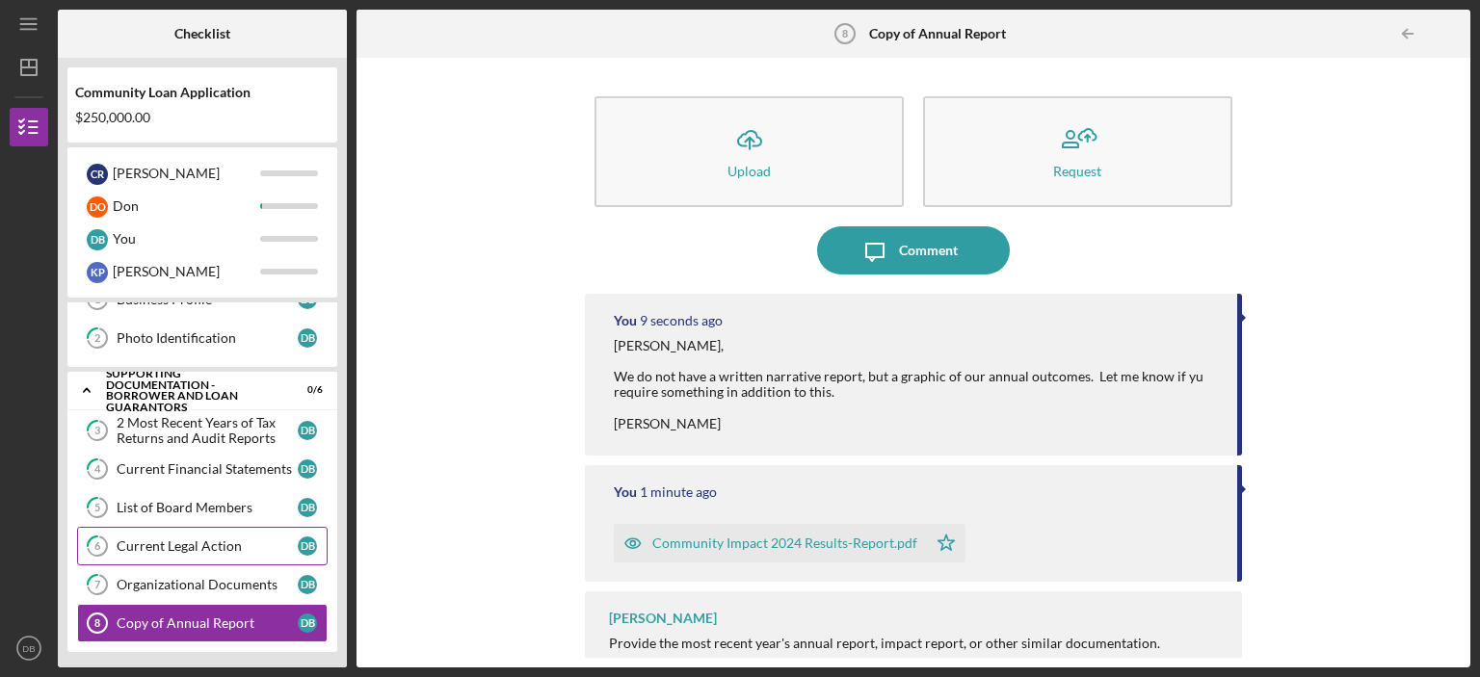
click at [201, 550] on div "Current Legal Action" at bounding box center [207, 546] width 181 height 15
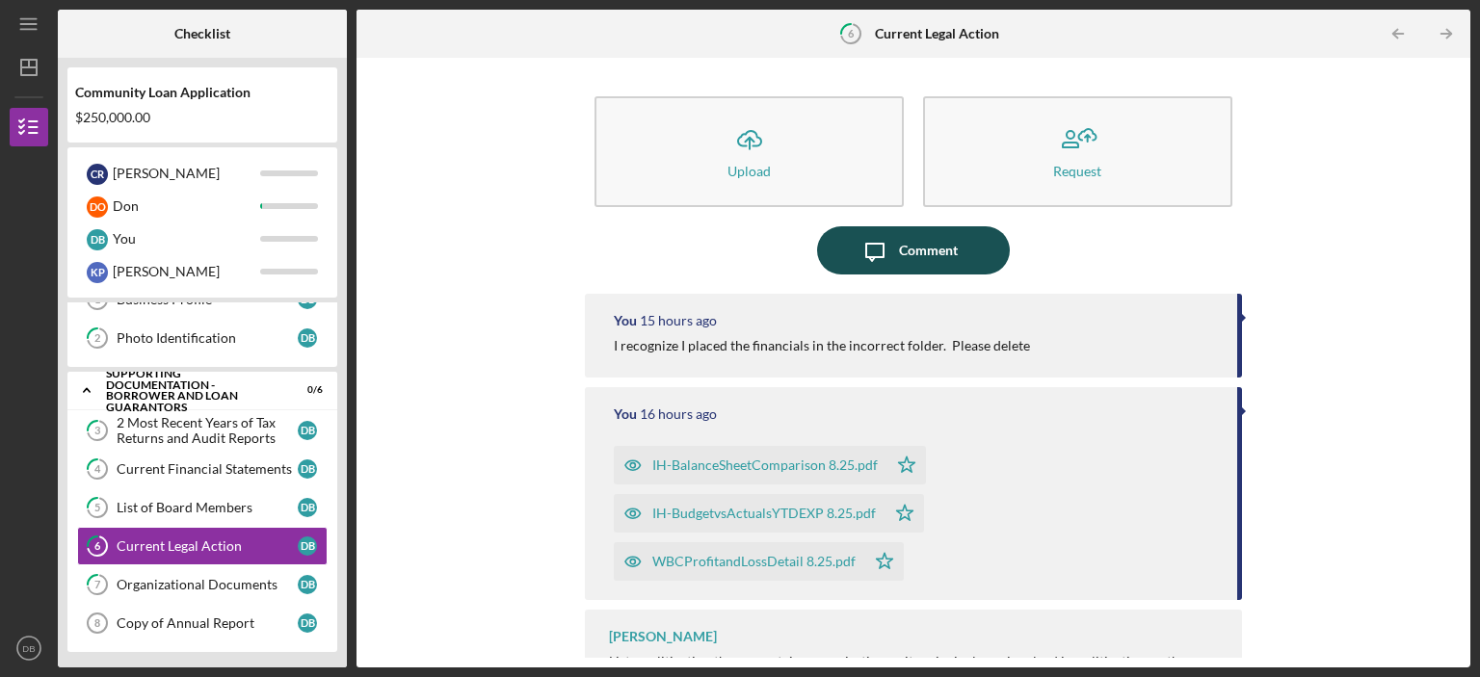
click at [926, 256] on div "Comment" at bounding box center [928, 250] width 59 height 48
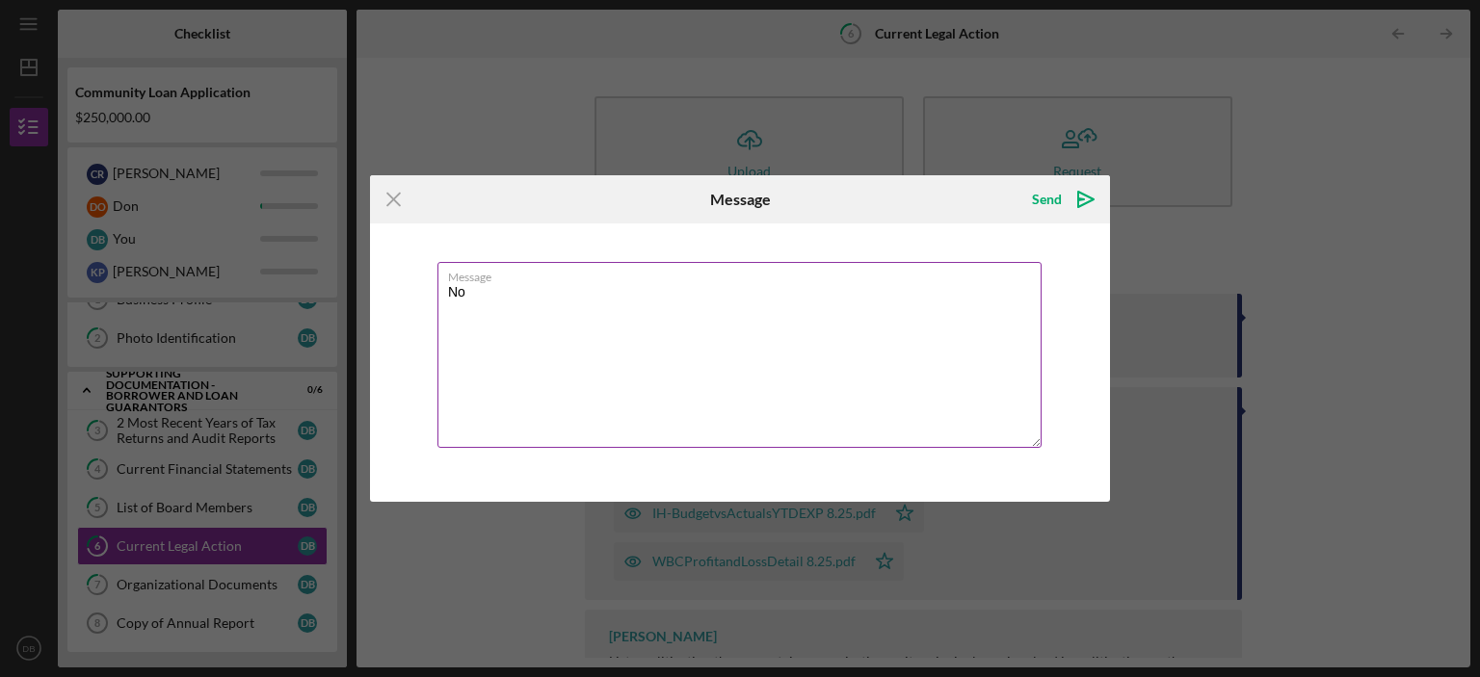
type textarea "N"
type textarea "T"
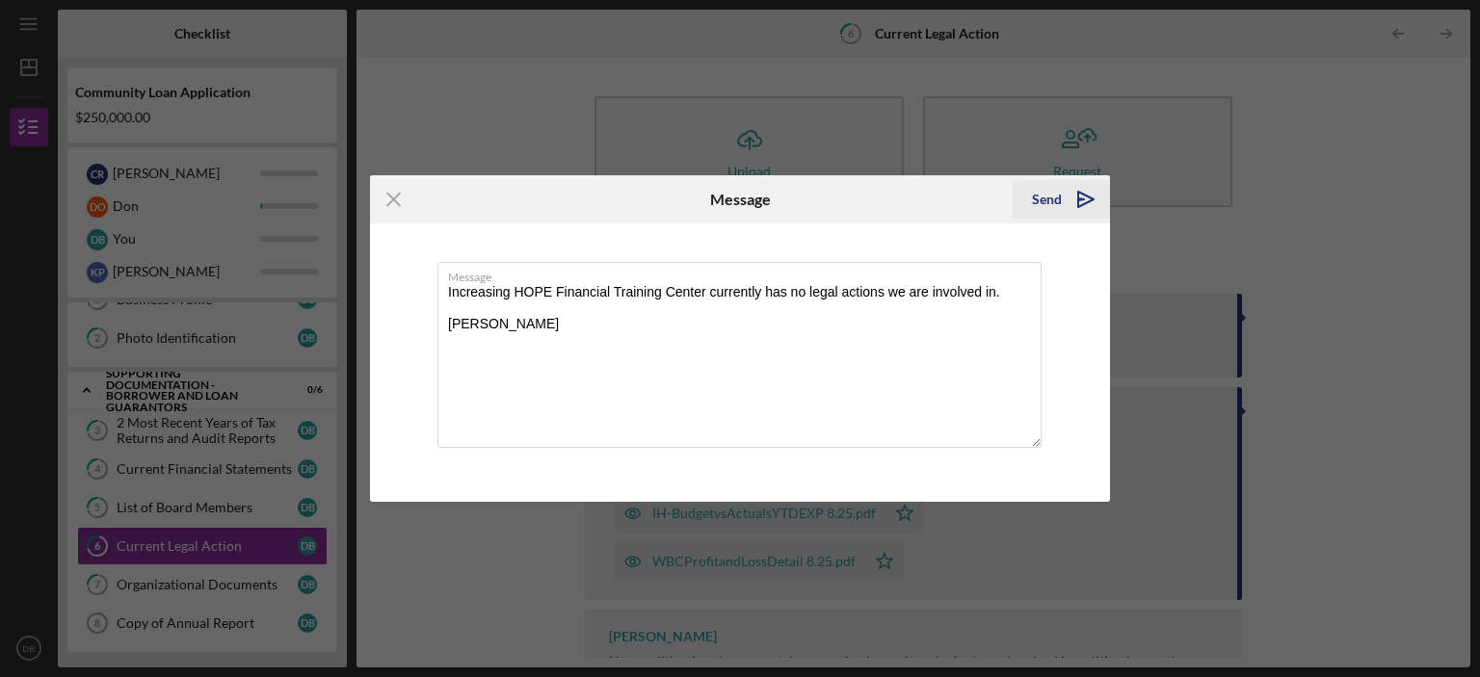
type textarea "Increasing HOPE Financial Training Center currently has no legal actions we are…"
click at [1056, 199] on div "Send" at bounding box center [1047, 199] width 30 height 39
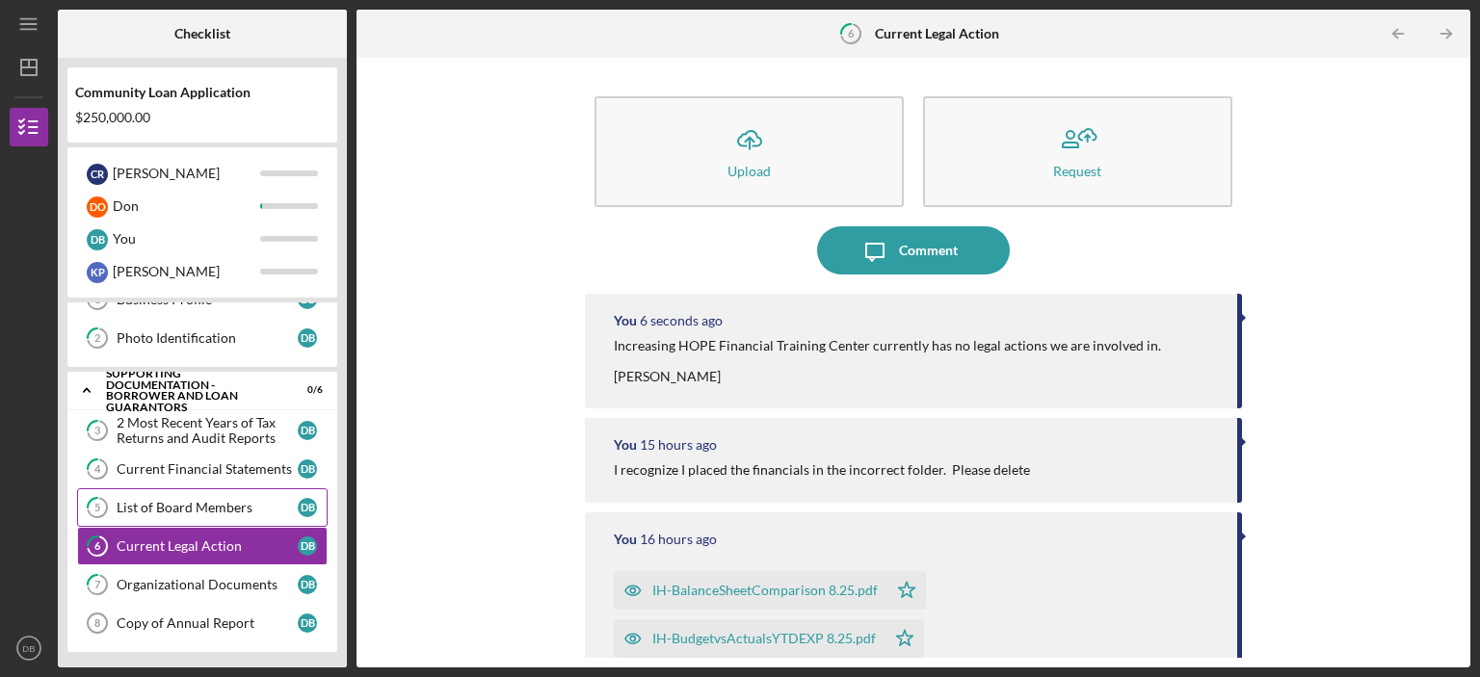
click at [211, 506] on div "List of Board Members" at bounding box center [207, 507] width 181 height 15
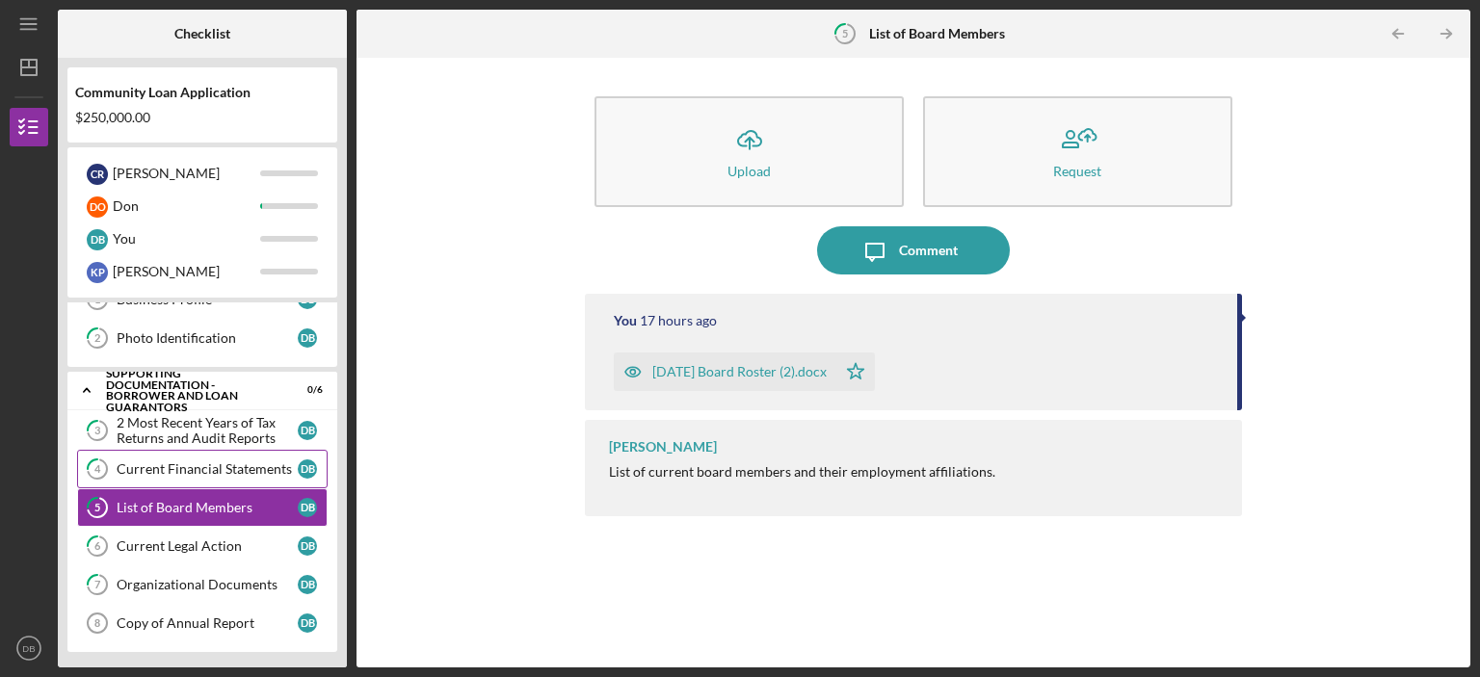
click at [215, 468] on div "Current Financial Statements" at bounding box center [207, 469] width 181 height 15
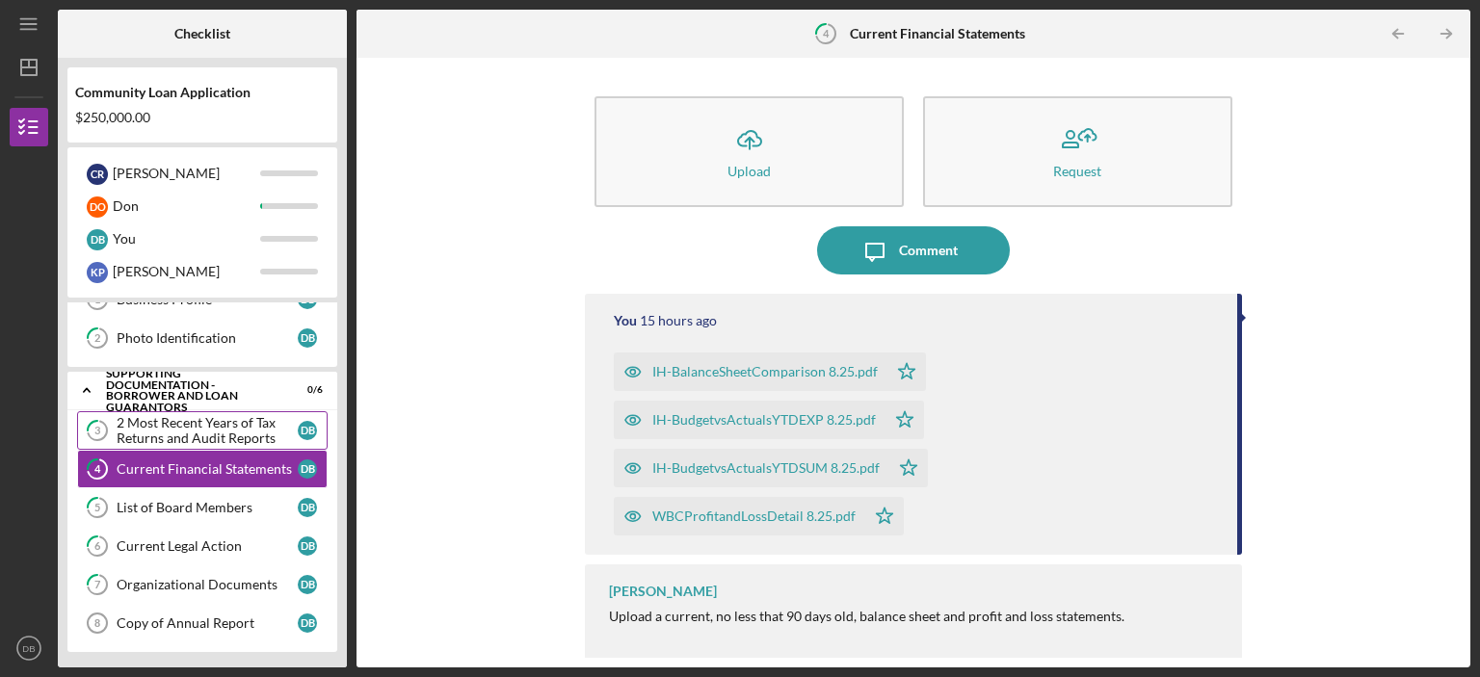
click at [222, 437] on div "2 Most Recent Years of Tax Returns and Audit Reports" at bounding box center [207, 430] width 181 height 31
